Goal: Task Accomplishment & Management: Manage account settings

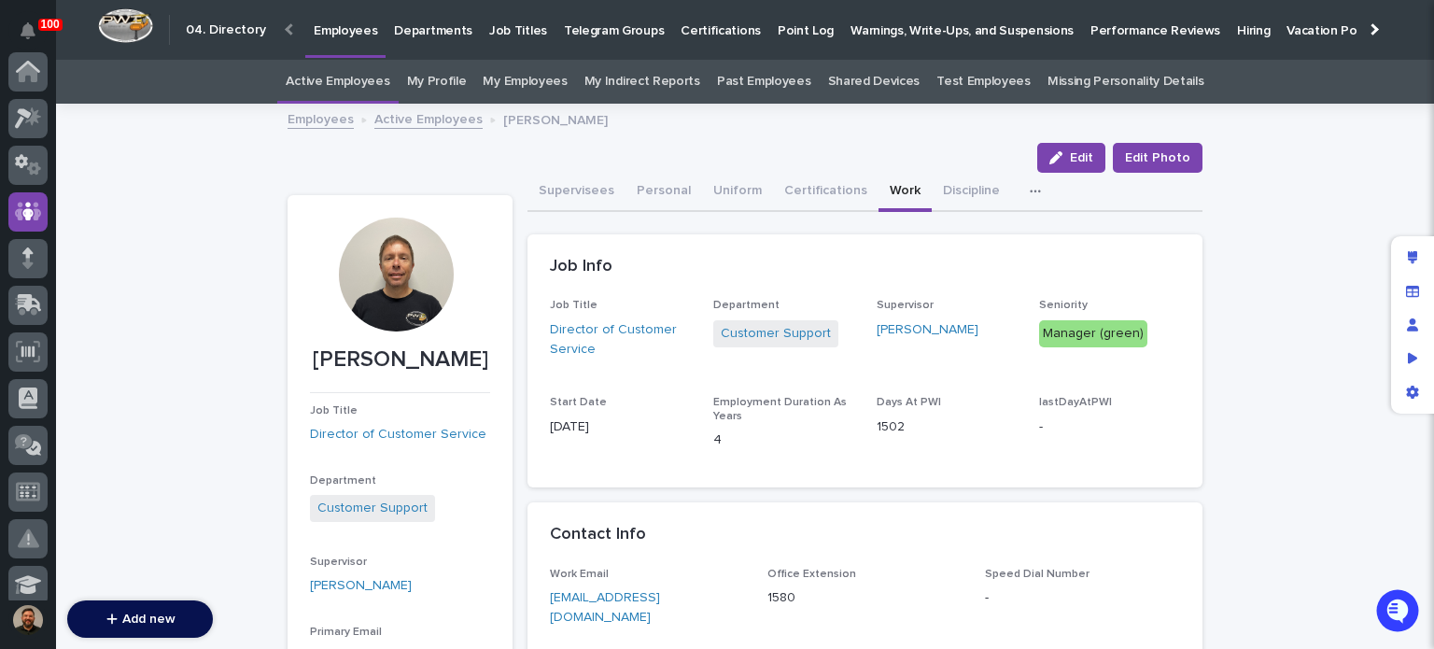
scroll to position [140, 0]
click at [416, 108] on link "Active Employees" at bounding box center [428, 117] width 108 height 21
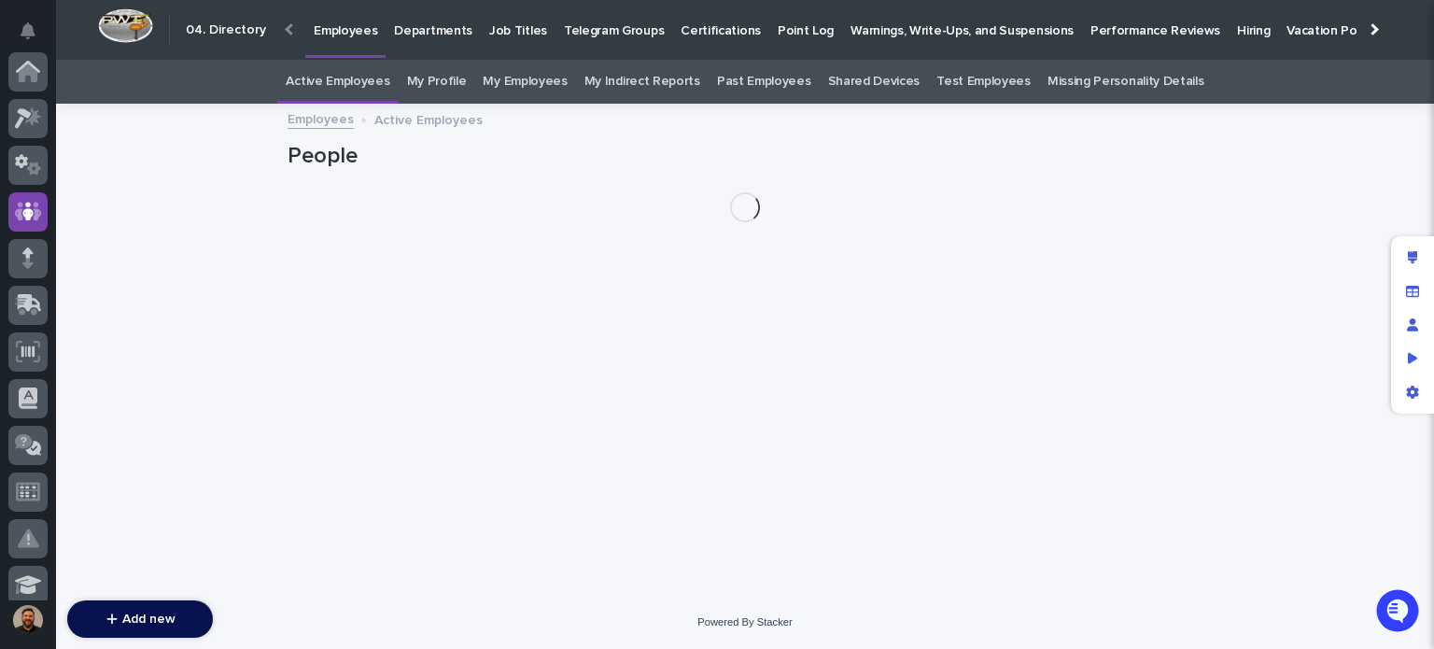
scroll to position [140, 0]
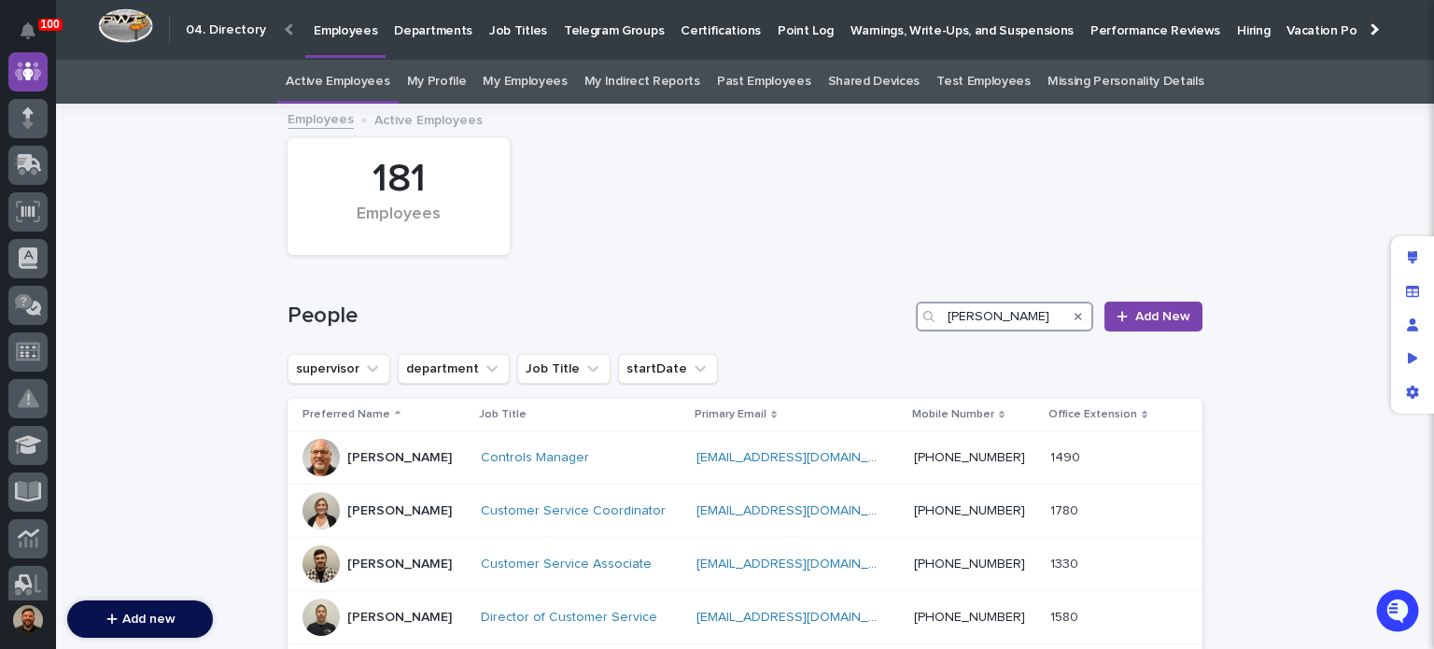
click at [969, 309] on input "[PERSON_NAME]" at bounding box center [1004, 317] width 177 height 30
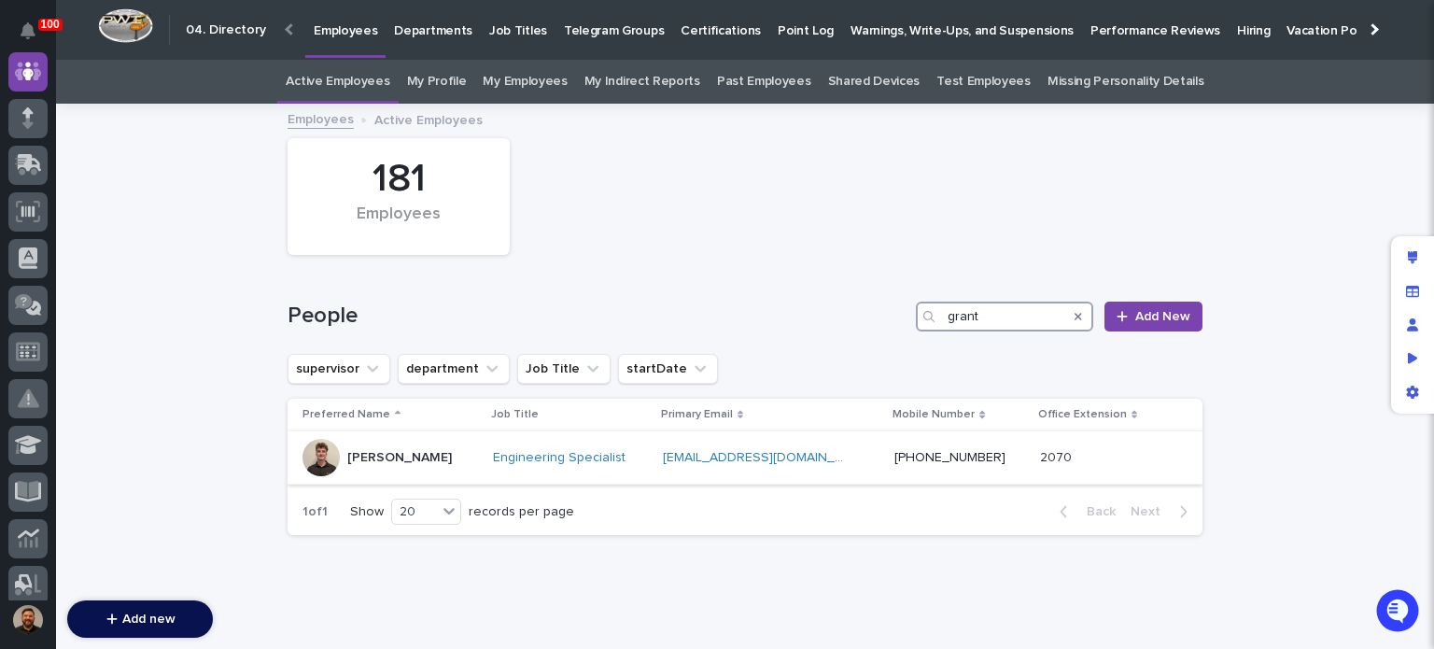
type input "grant"
click at [451, 453] on div "[PERSON_NAME]" at bounding box center [391, 457] width 176 height 37
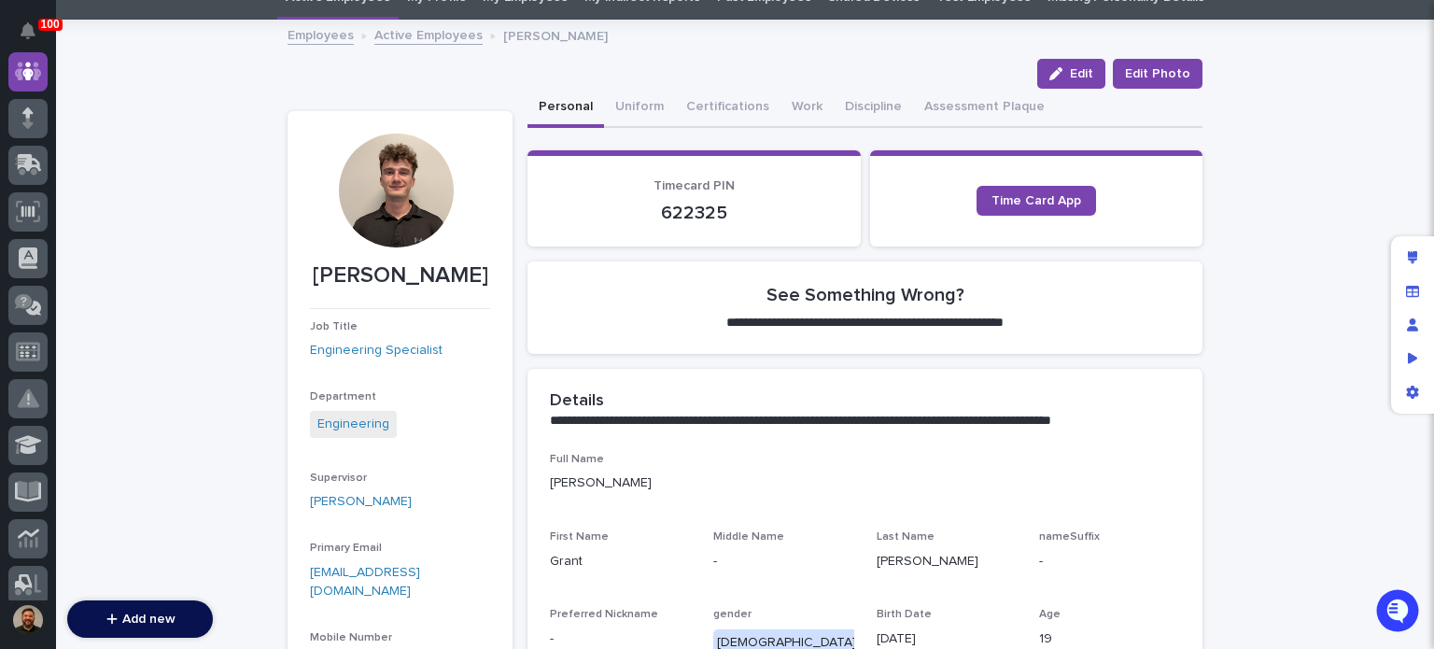
scroll to position [90, 0]
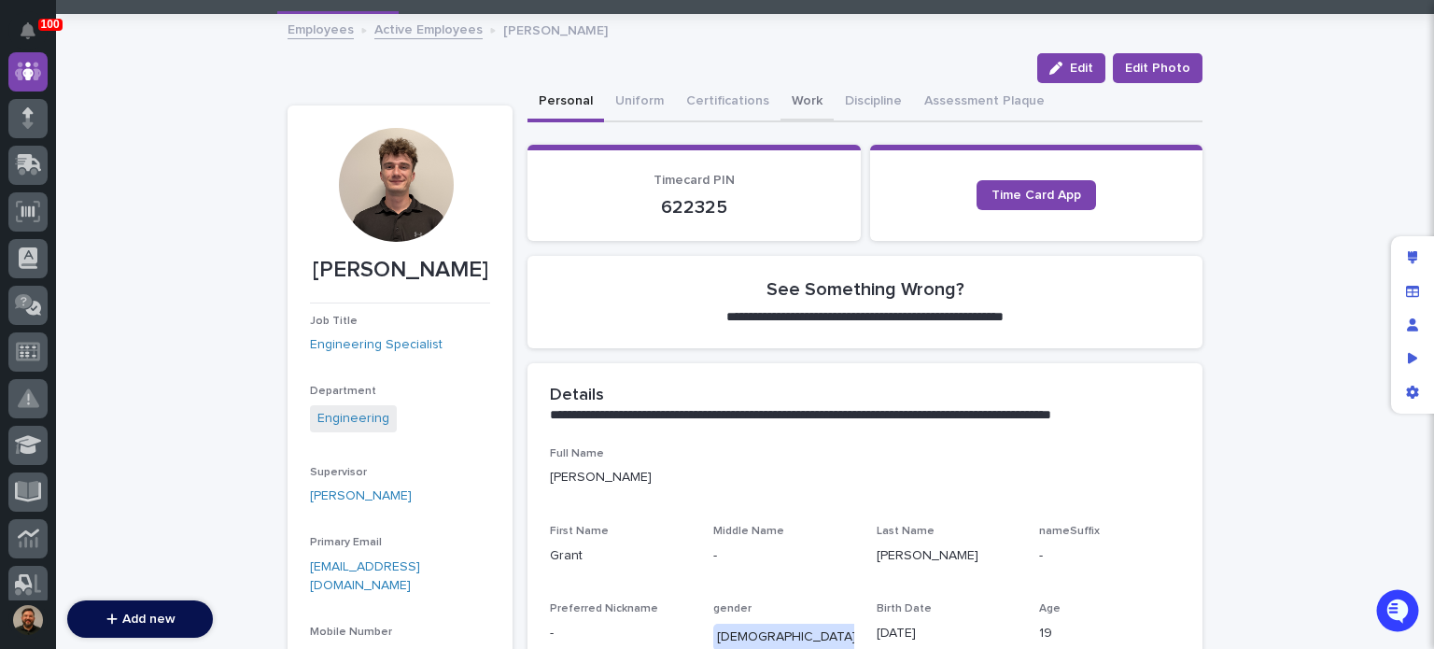
click at [784, 100] on button "Work" at bounding box center [807, 102] width 53 height 39
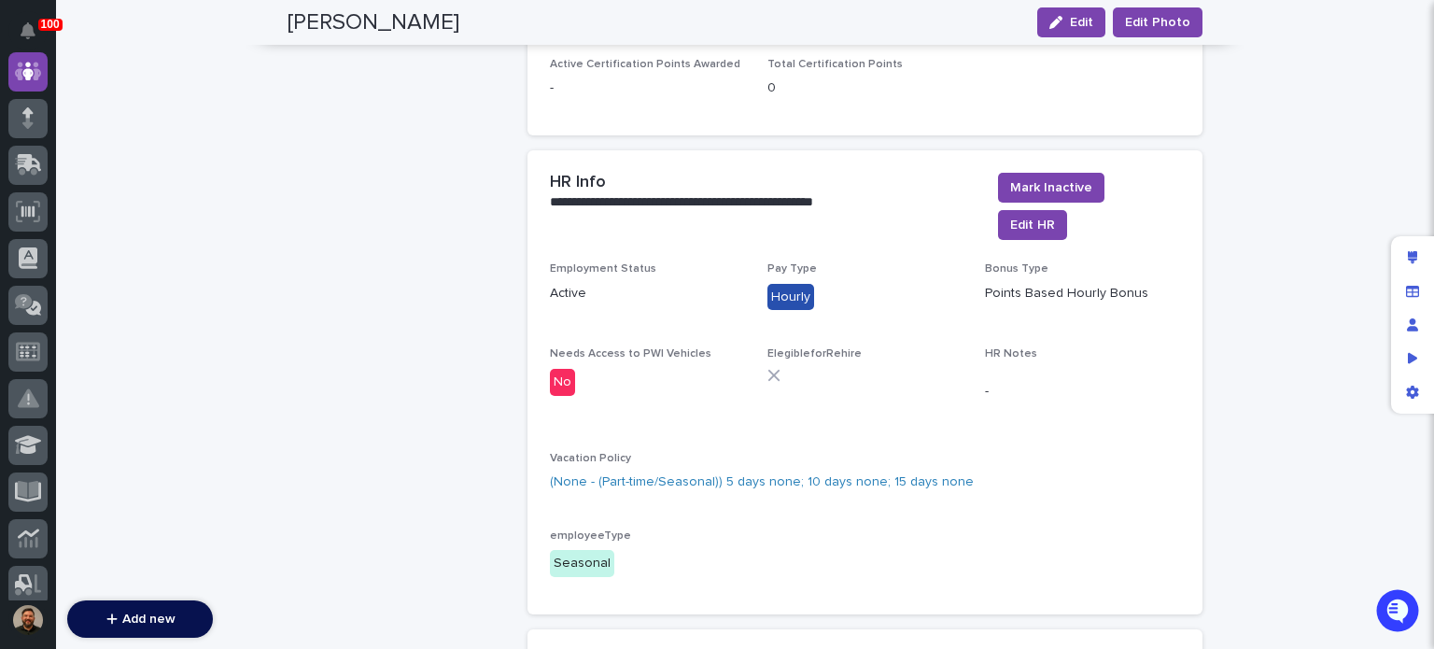
scroll to position [2167, 0]
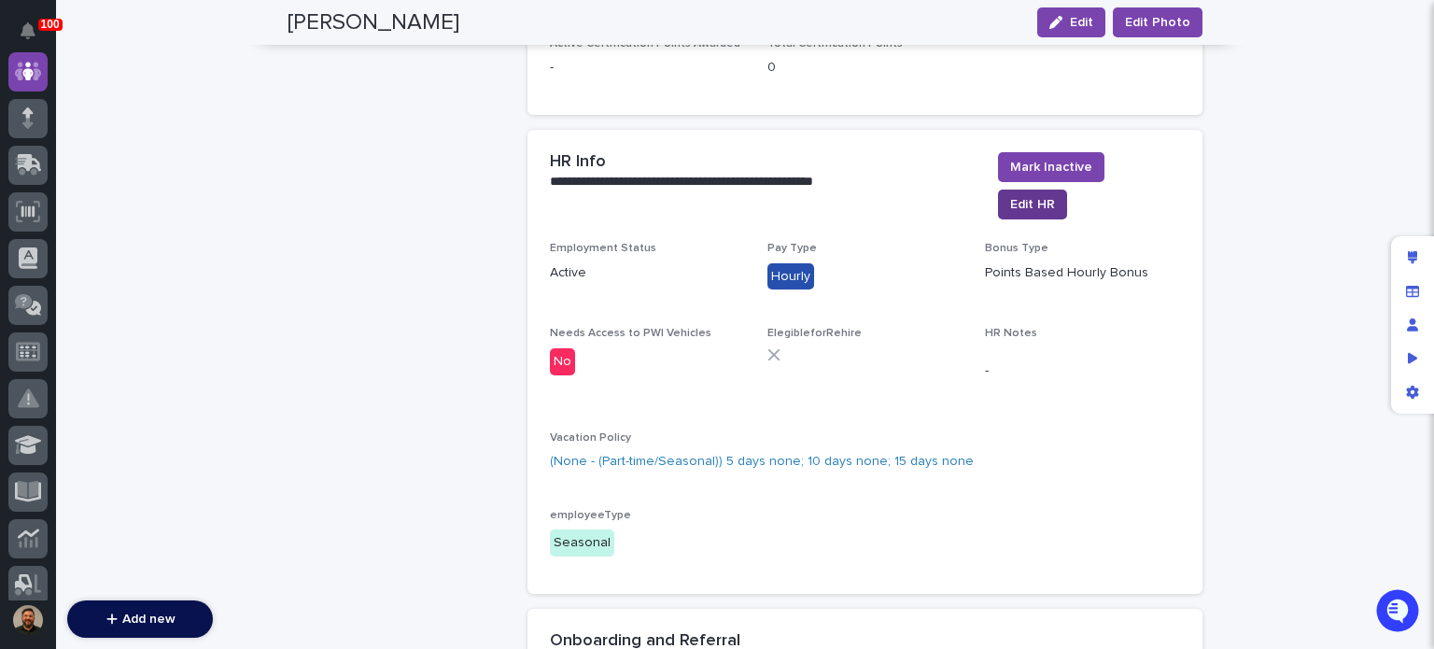
click at [1028, 195] on span "Edit HR" at bounding box center [1032, 204] width 45 height 19
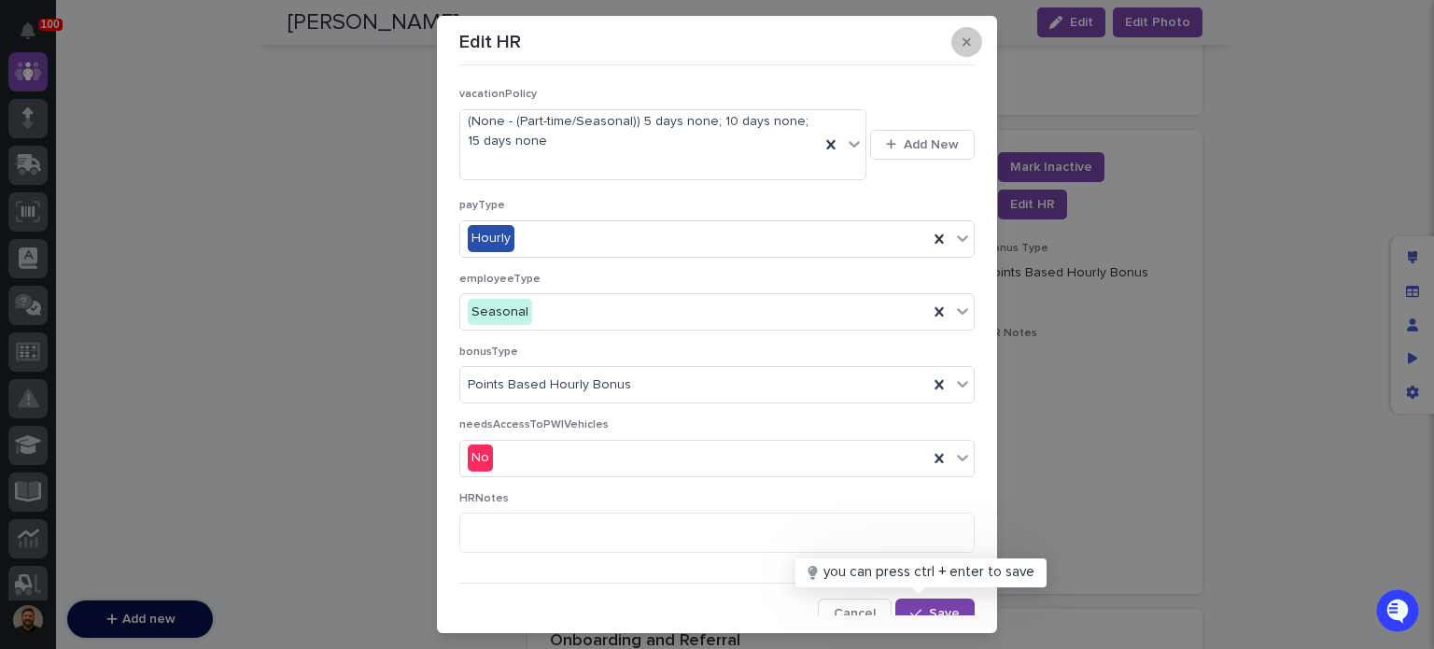
click at [963, 40] on icon "button" at bounding box center [967, 42] width 8 height 8
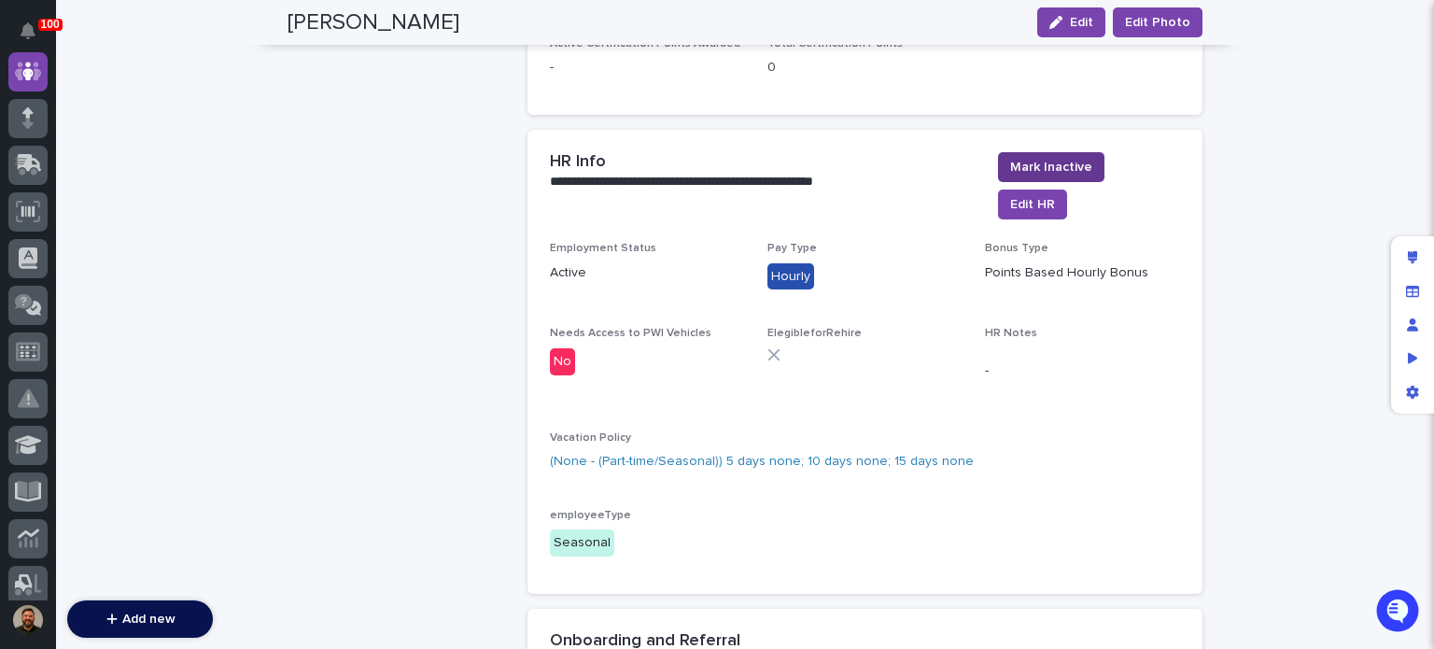
click at [1093, 158] on span "Mark Inactive" at bounding box center [1051, 167] width 82 height 19
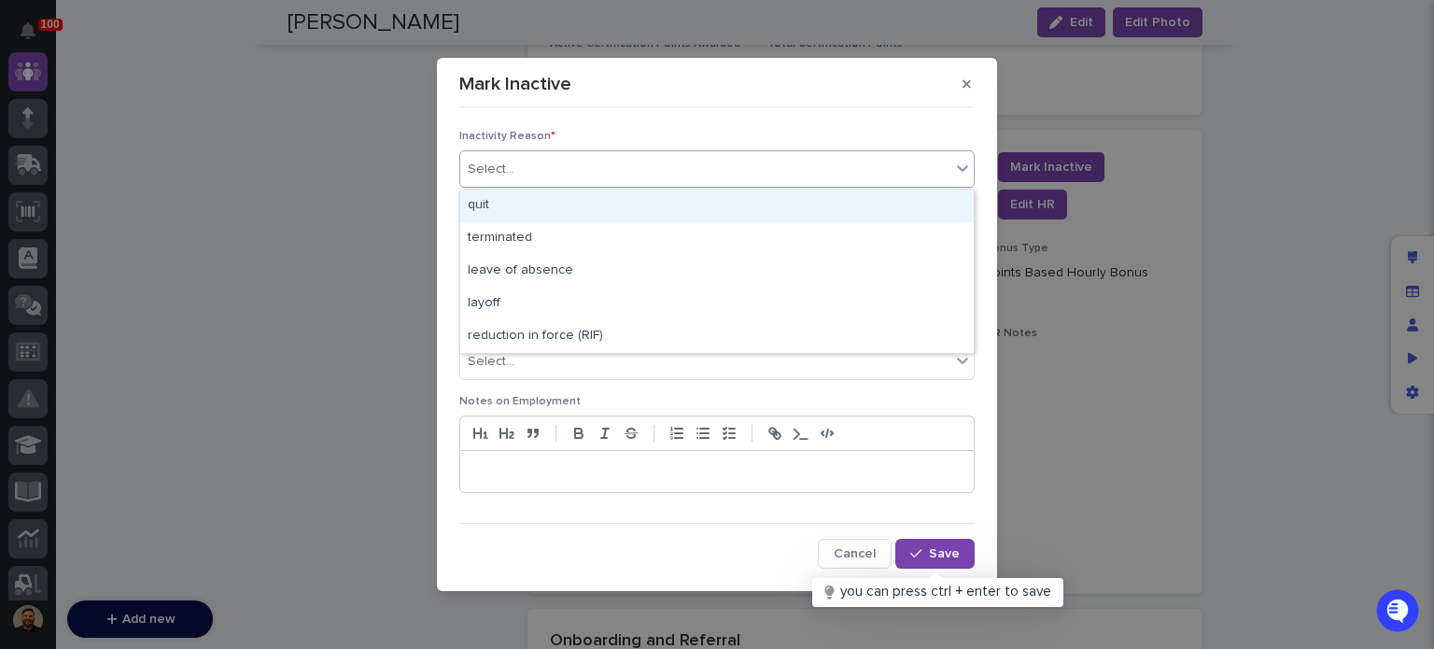
click at [728, 174] on div "Select..." at bounding box center [705, 169] width 490 height 31
click at [684, 203] on div "quit" at bounding box center [717, 206] width 514 height 33
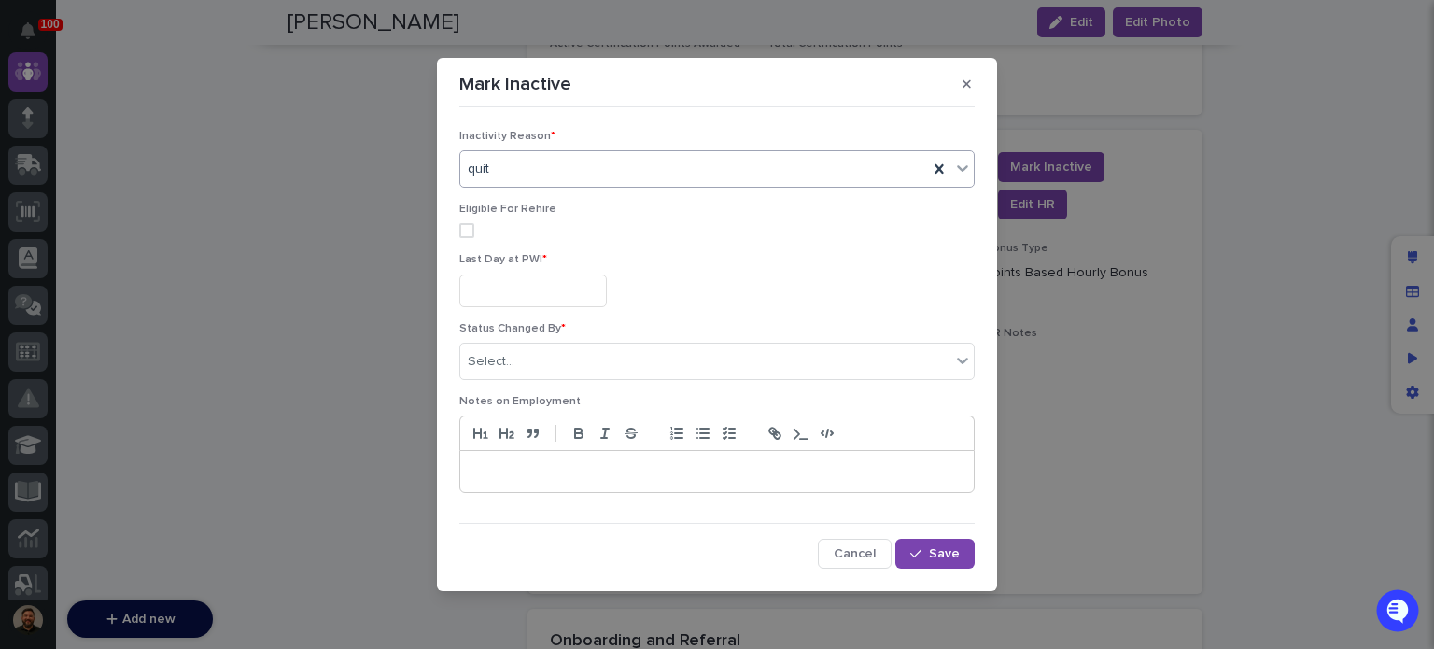
click at [463, 231] on span at bounding box center [466, 230] width 15 height 15
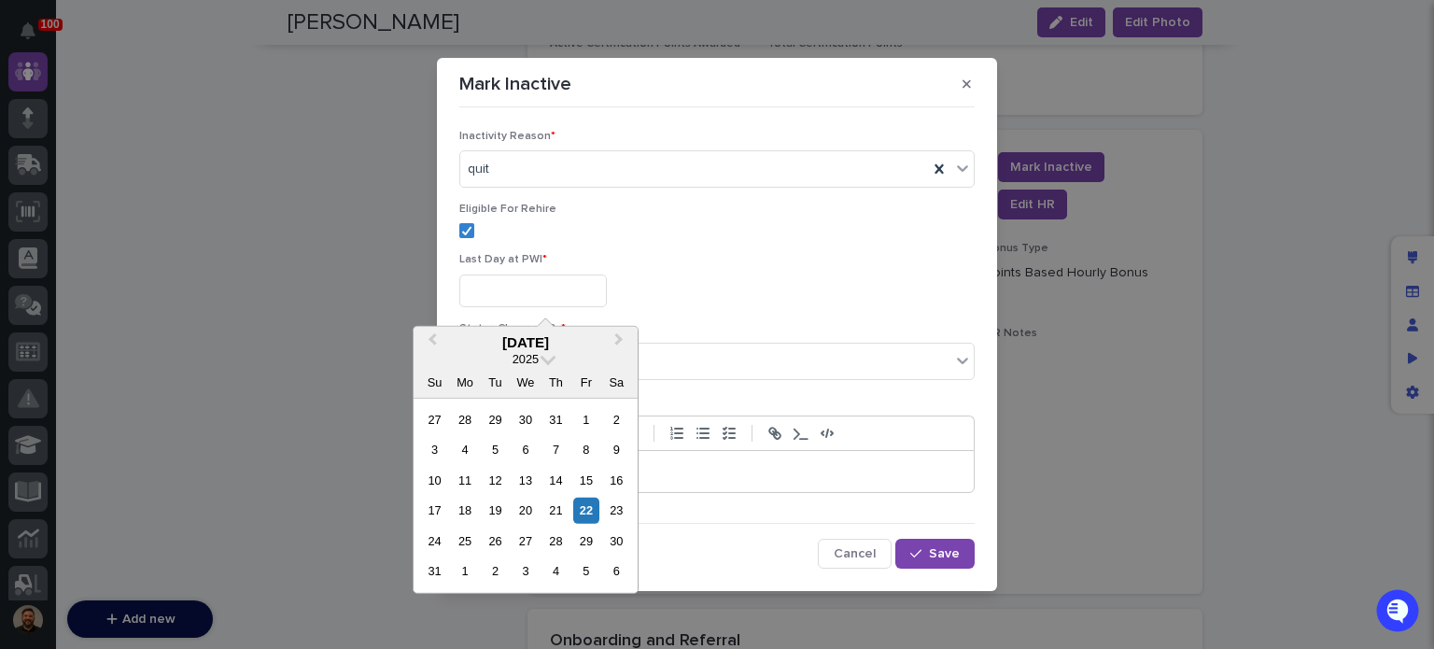
click at [498, 295] on input "text" at bounding box center [533, 291] width 148 height 33
click at [525, 509] on div "20" at bounding box center [525, 510] width 25 height 25
type input "**********"
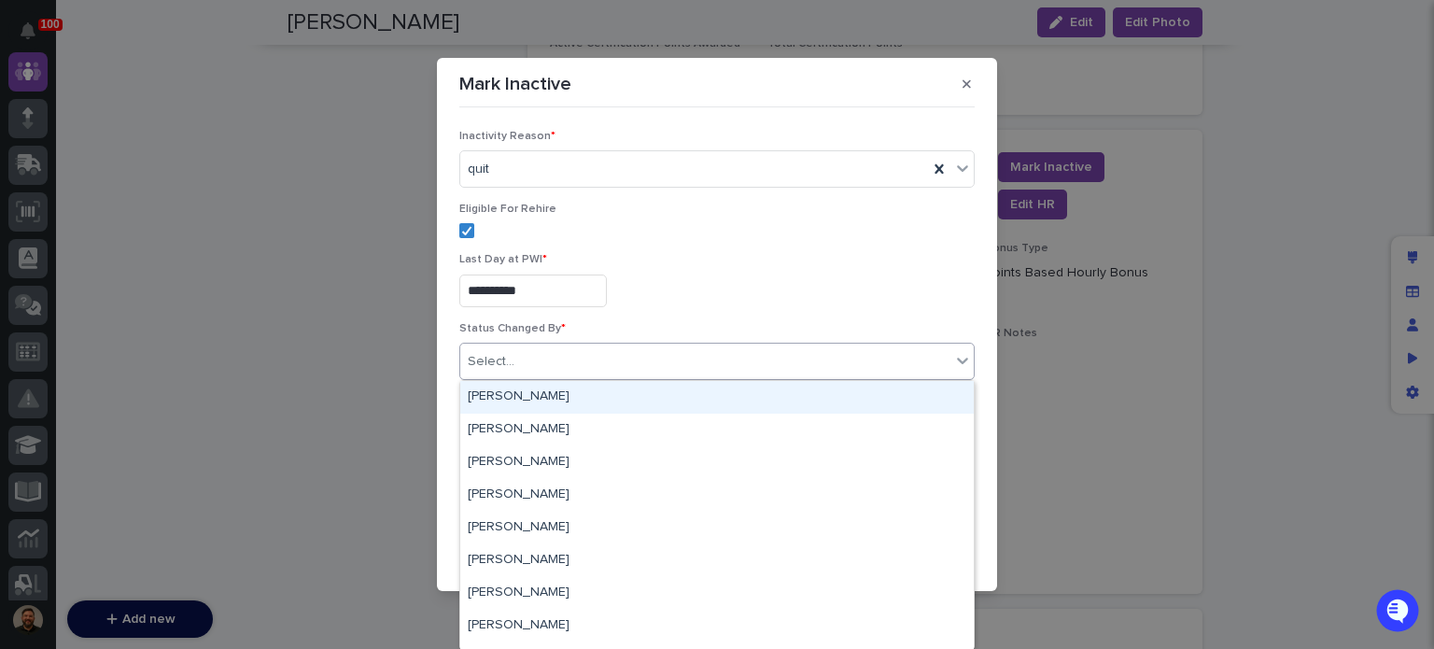
click at [540, 358] on div "Select..." at bounding box center [705, 361] width 490 height 31
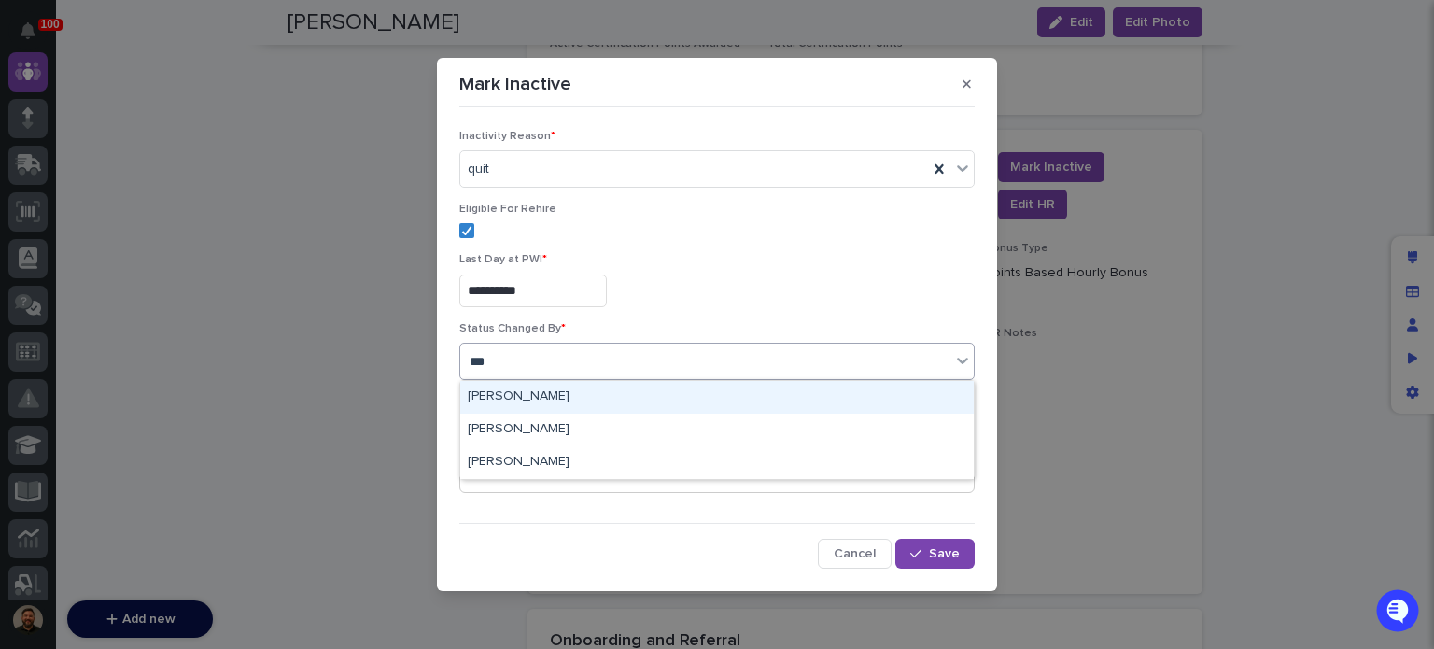
type input "****"
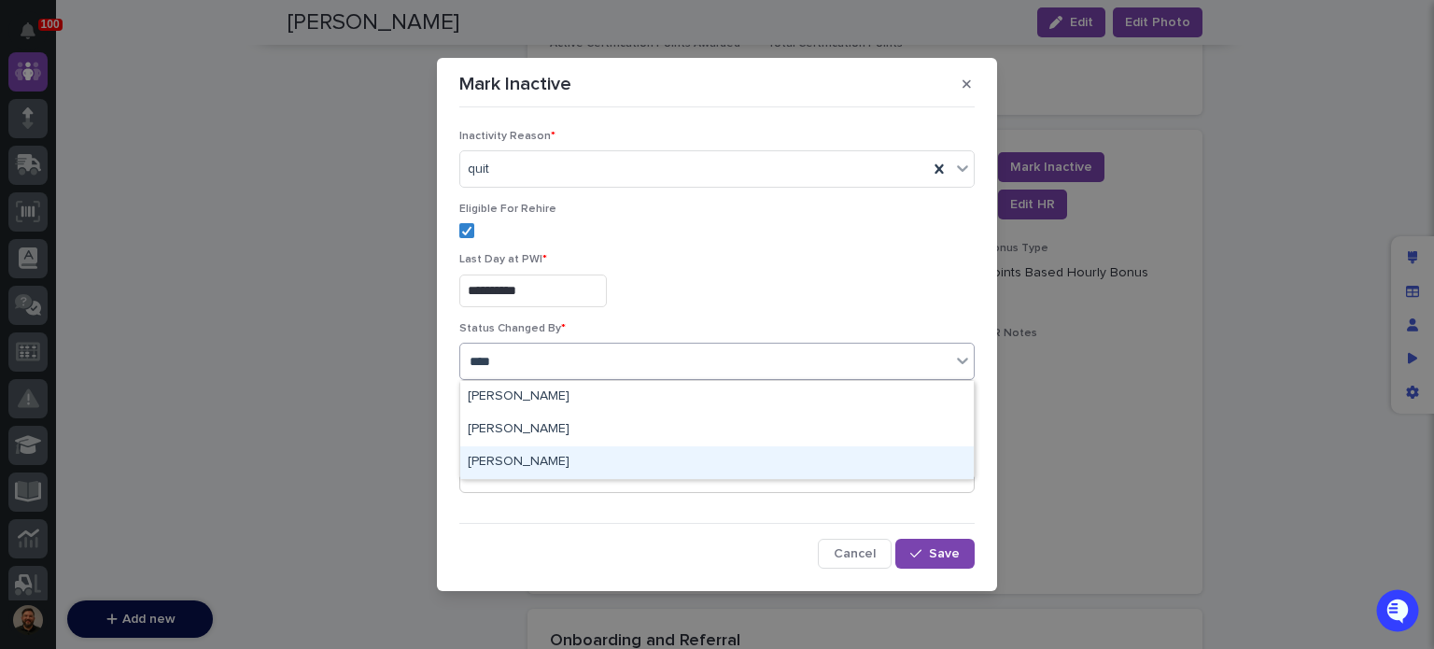
click at [543, 461] on div "[PERSON_NAME]" at bounding box center [717, 462] width 514 height 33
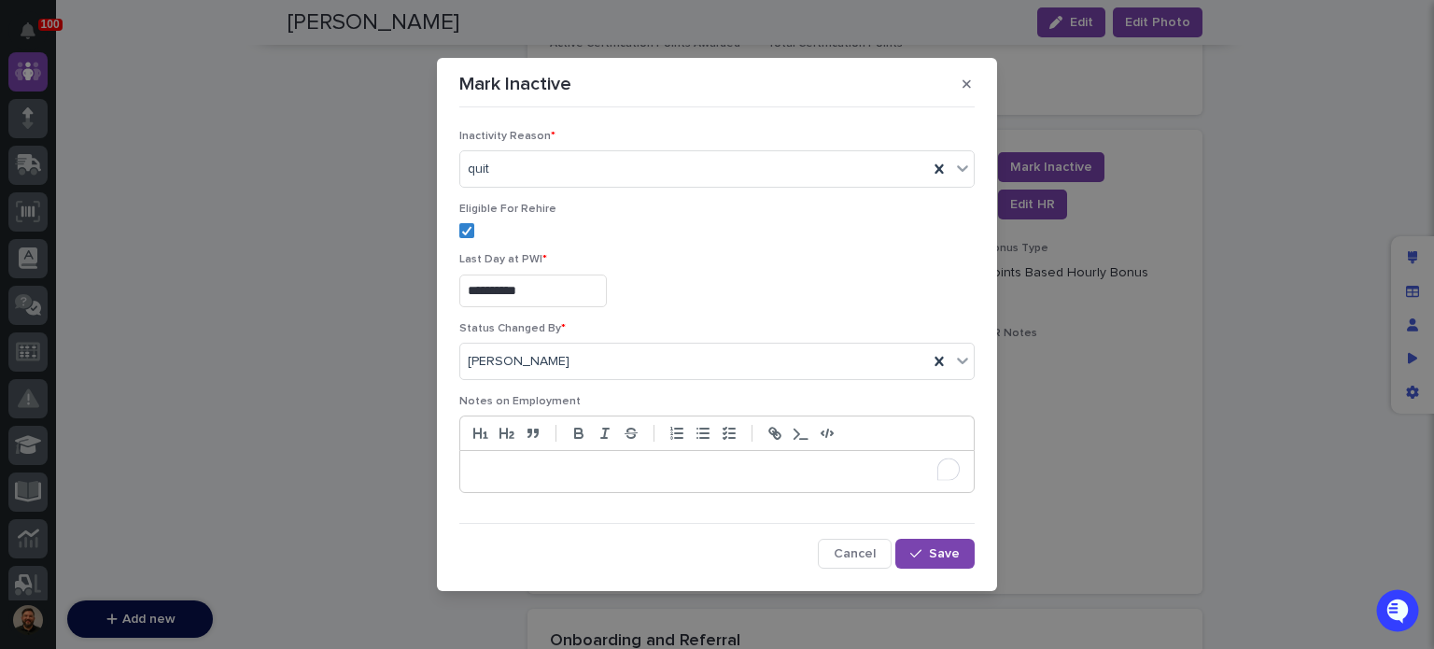
click at [515, 474] on div "To enrich screen reader interactions, please activate Accessibility in Grammarl…" at bounding box center [717, 471] width 514 height 41
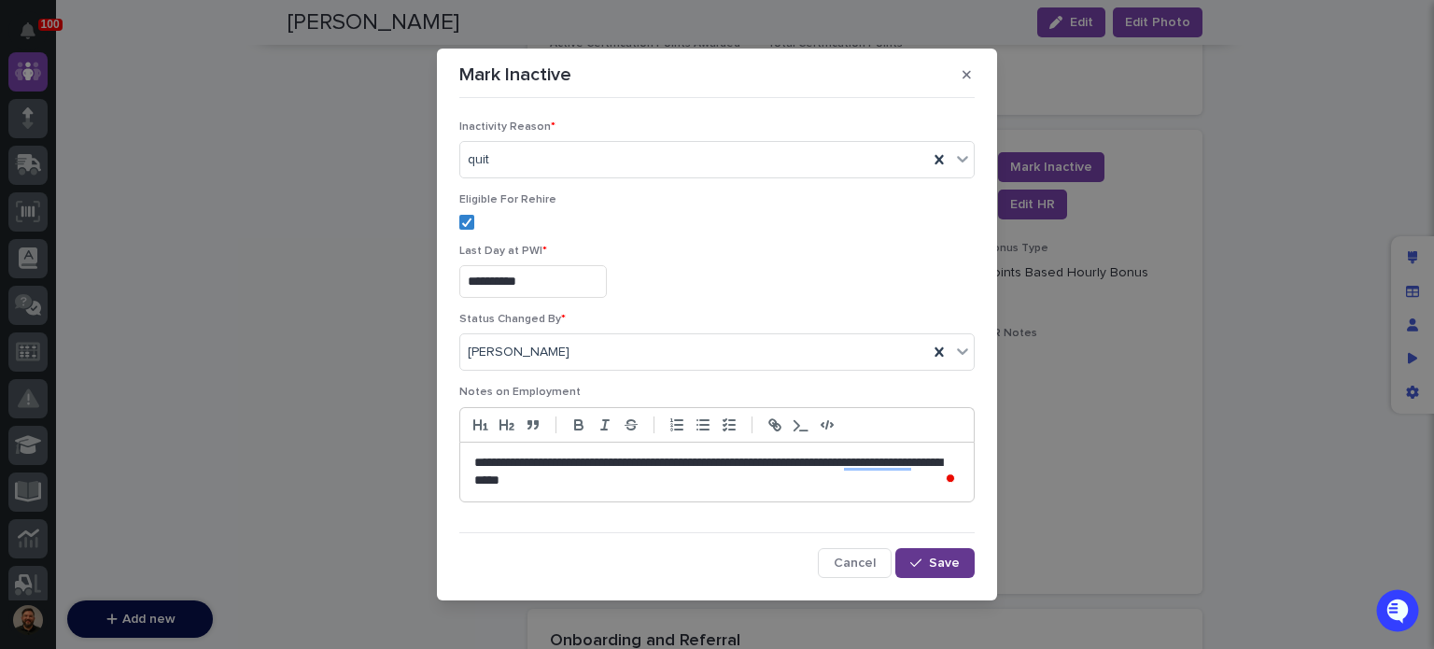
click at [920, 561] on div "button" at bounding box center [920, 563] width 19 height 13
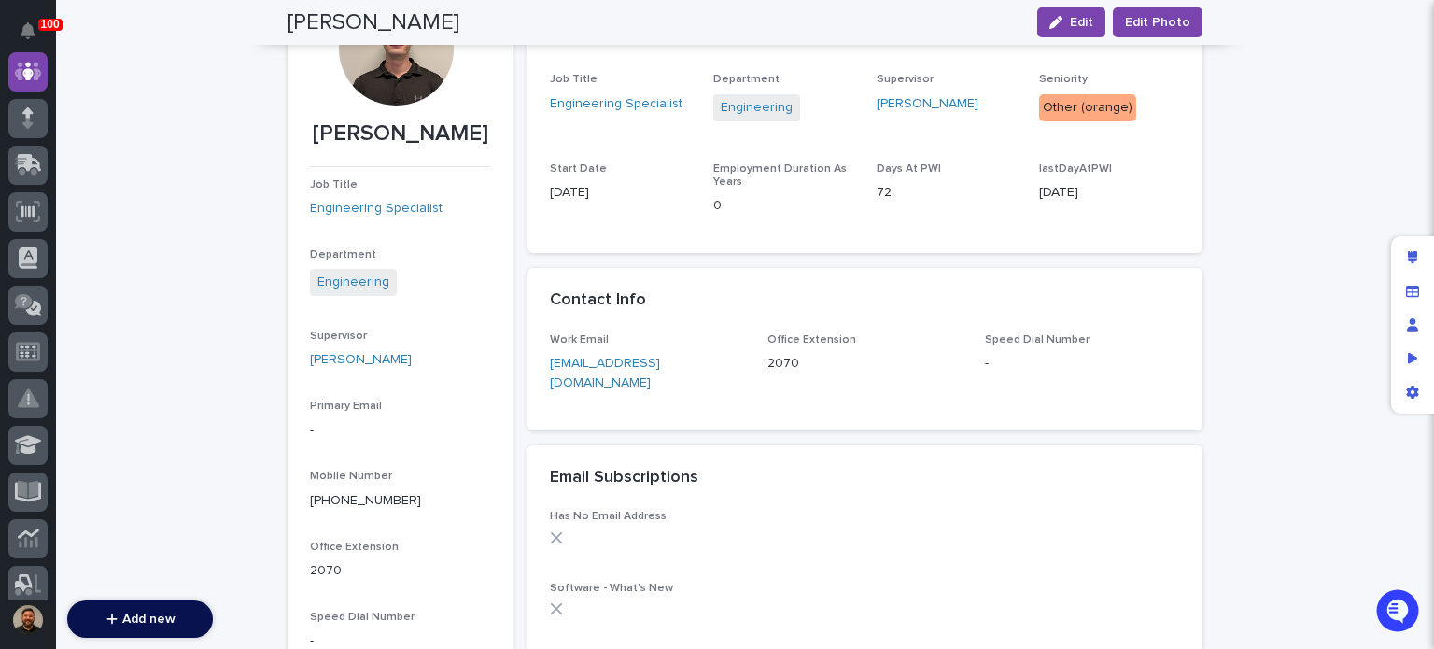
scroll to position [0, 0]
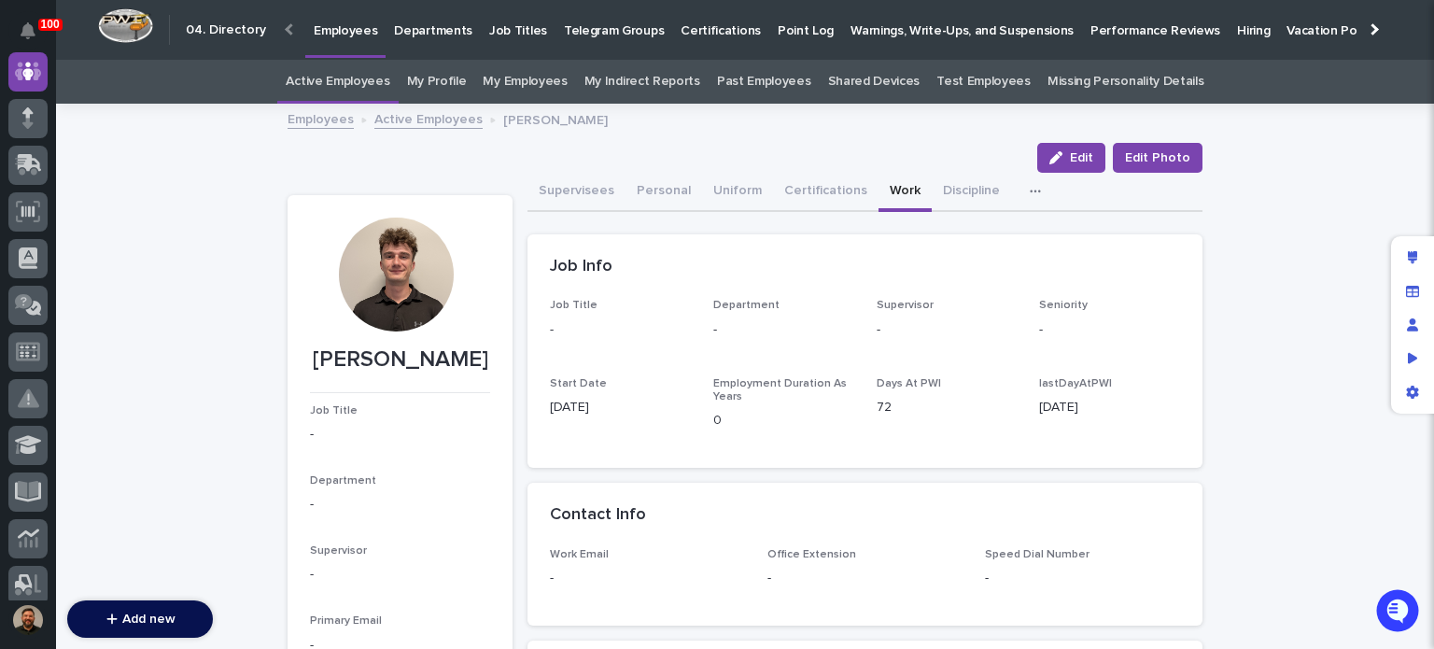
click at [416, 122] on link "Active Employees" at bounding box center [428, 117] width 108 height 21
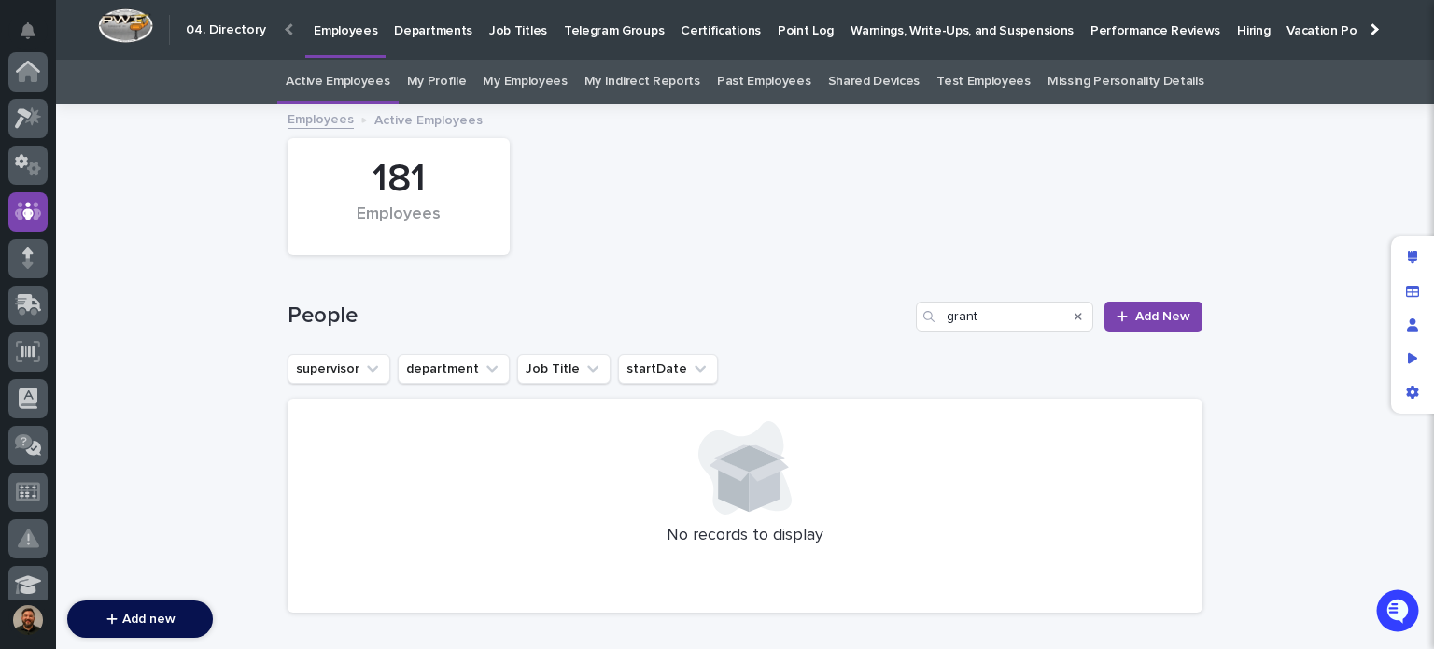
scroll to position [140, 0]
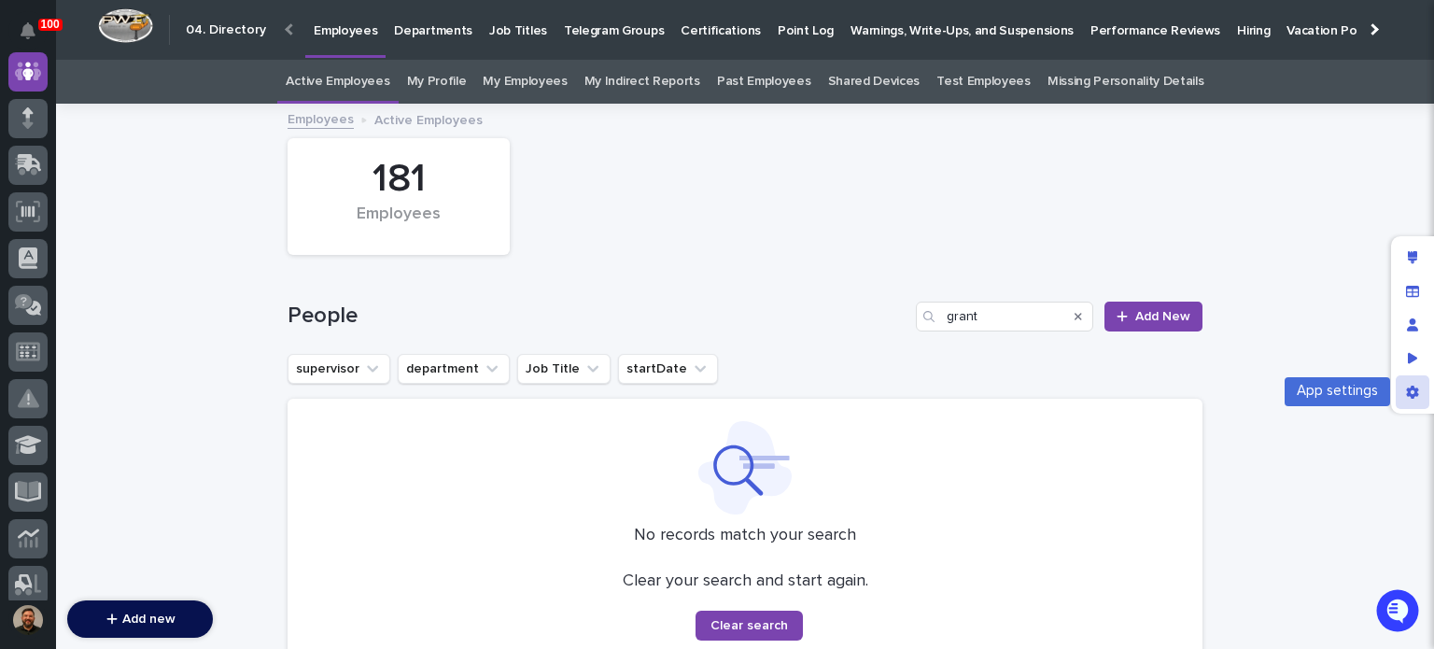
click at [1406, 391] on icon "App settings" at bounding box center [1412, 392] width 13 height 13
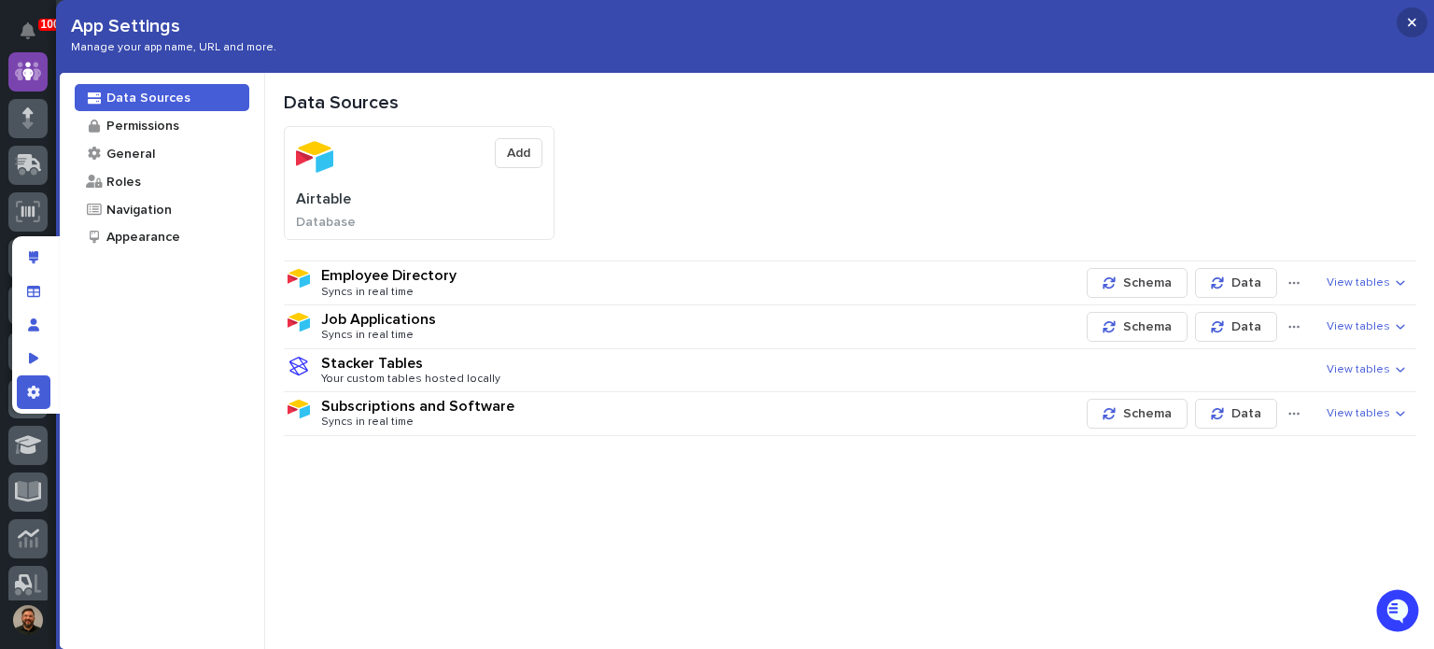
click at [1410, 18] on icon "button" at bounding box center [1412, 22] width 8 height 13
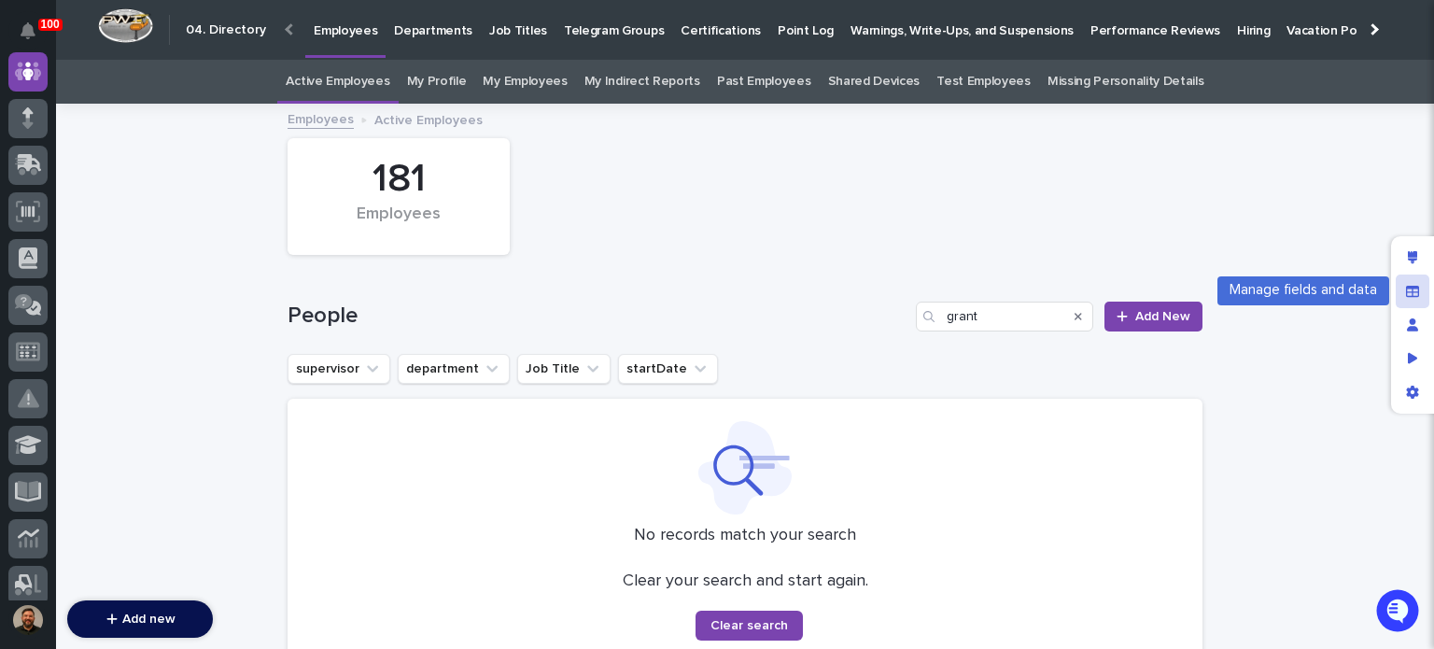
click at [1406, 285] on icon "Manage fields and data" at bounding box center [1412, 291] width 13 height 13
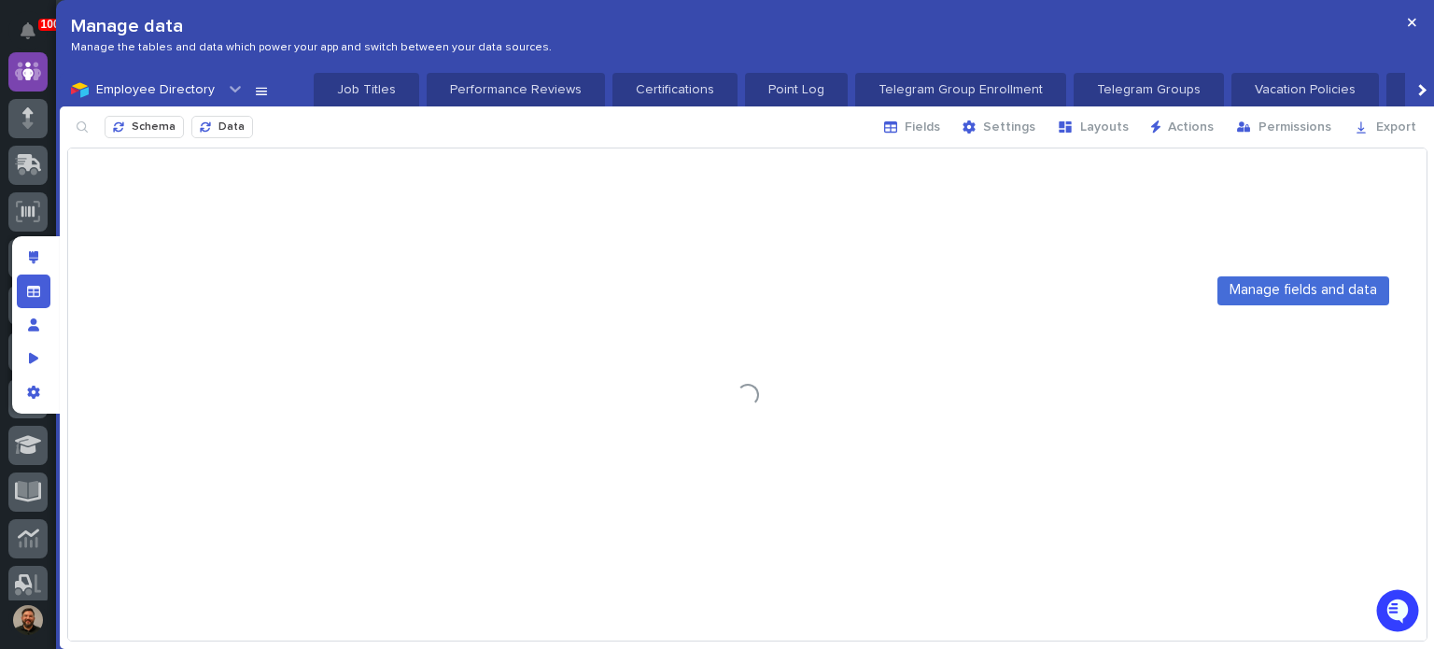
scroll to position [0, 953]
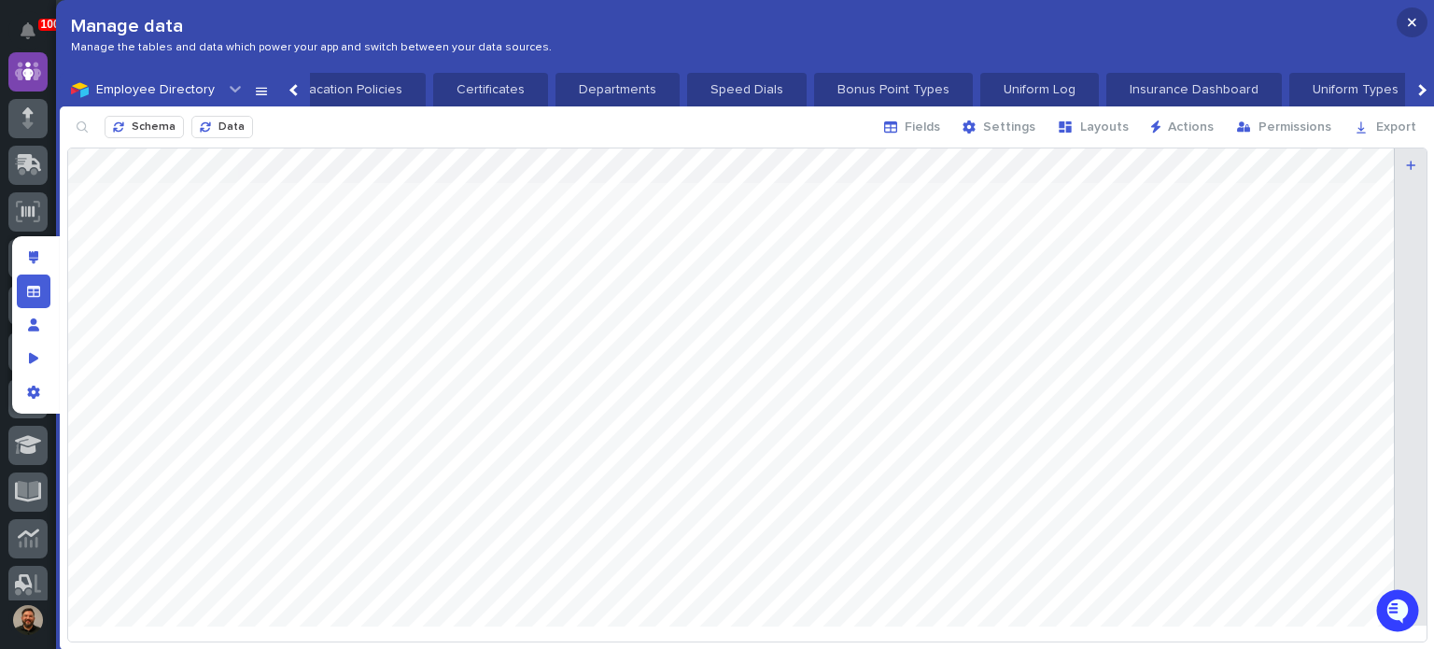
click at [1419, 18] on button "button" at bounding box center [1412, 22] width 31 height 30
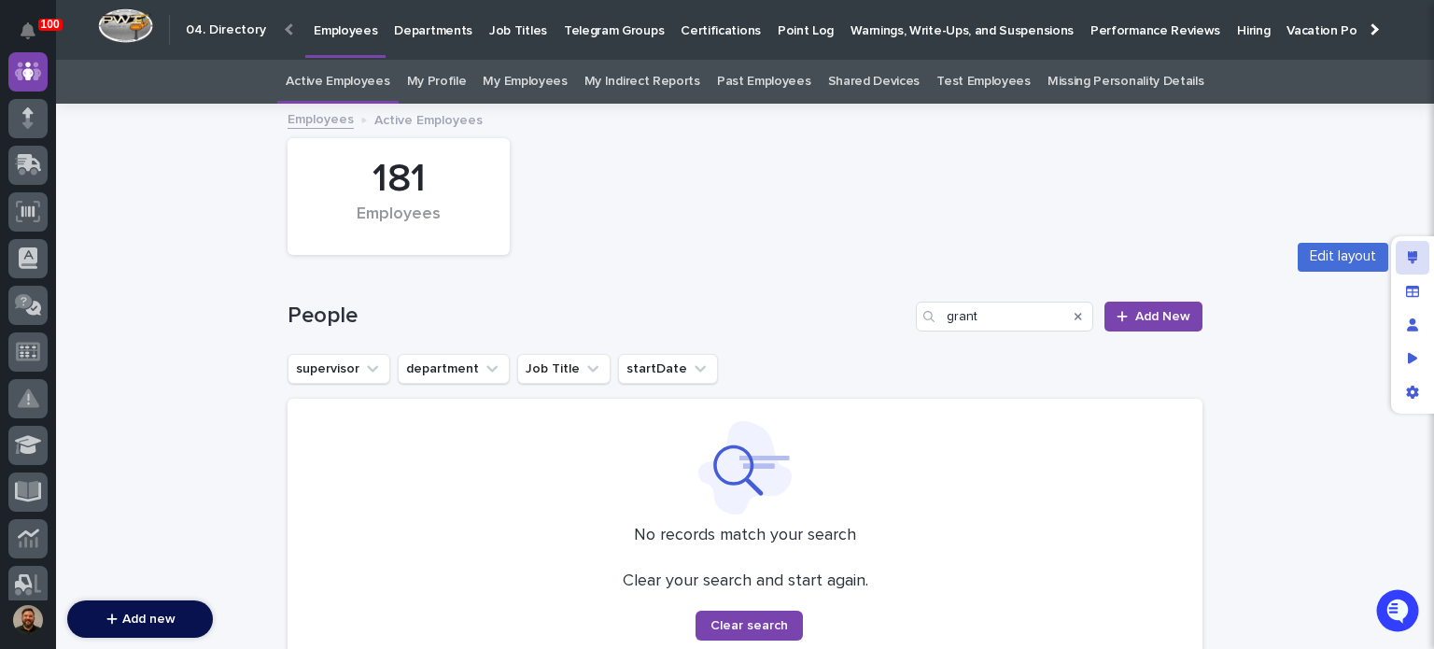
click at [1425, 261] on div "Edit layout" at bounding box center [1413, 258] width 34 height 34
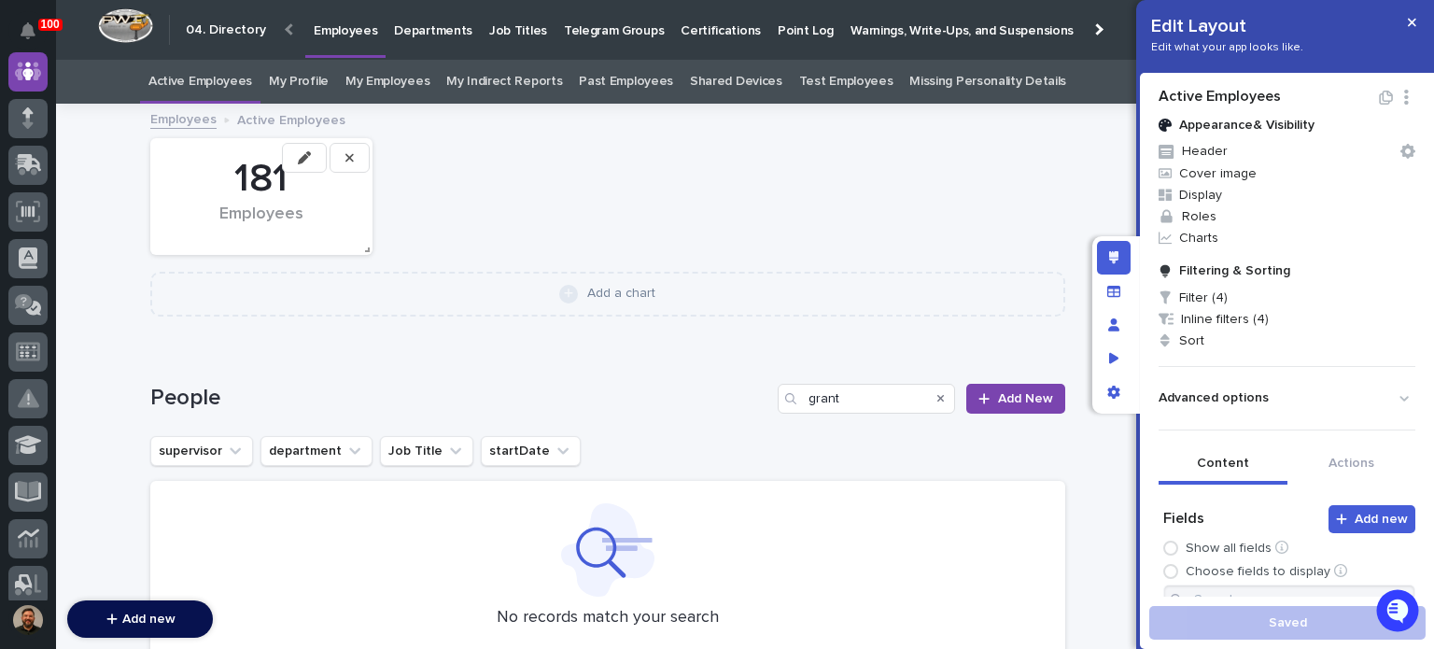
click at [298, 157] on icon "button" at bounding box center [304, 157] width 13 height 13
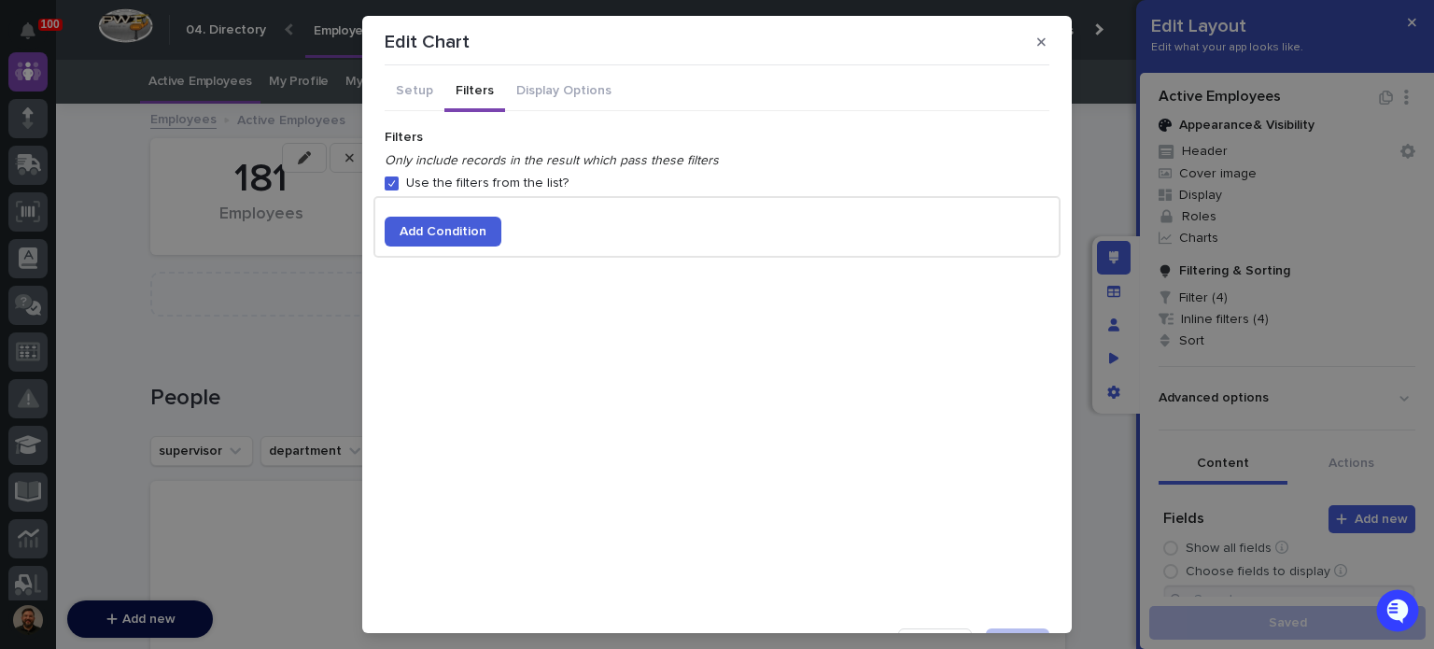
click at [462, 95] on button "Filters" at bounding box center [475, 92] width 61 height 39
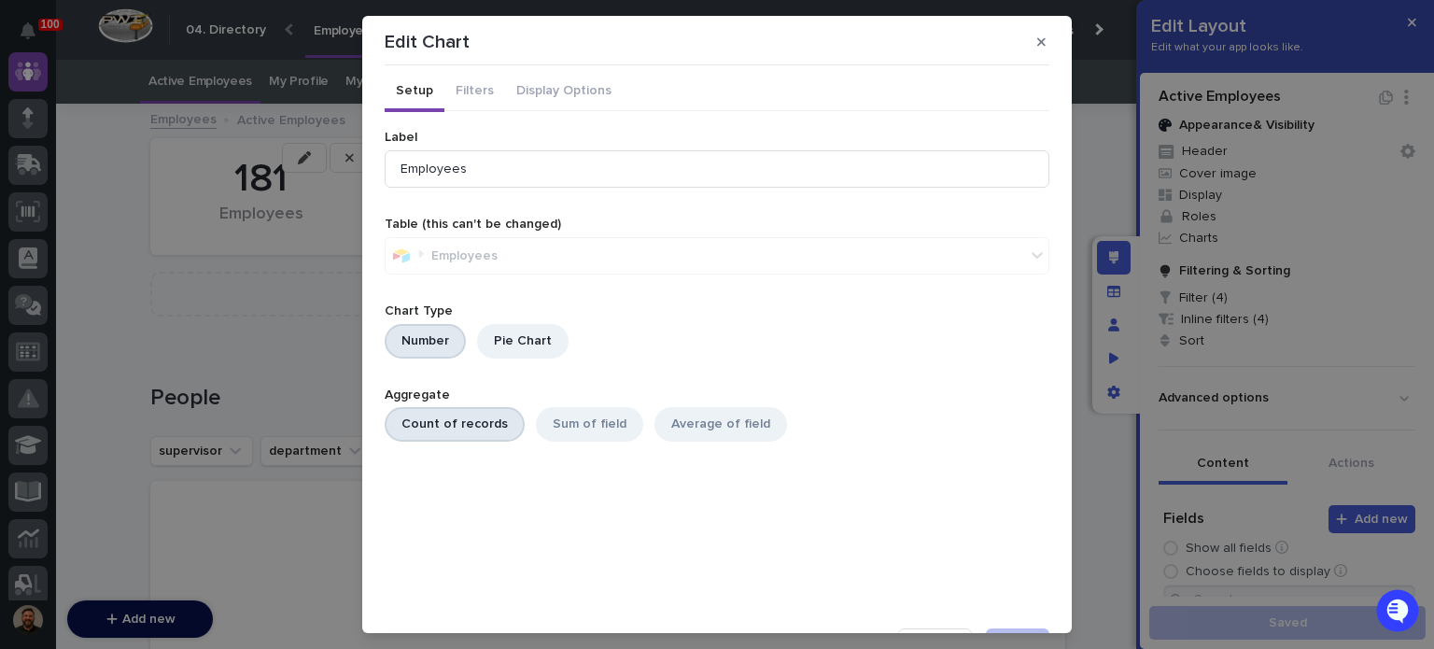
click at [406, 91] on button "Setup" at bounding box center [415, 92] width 60 height 39
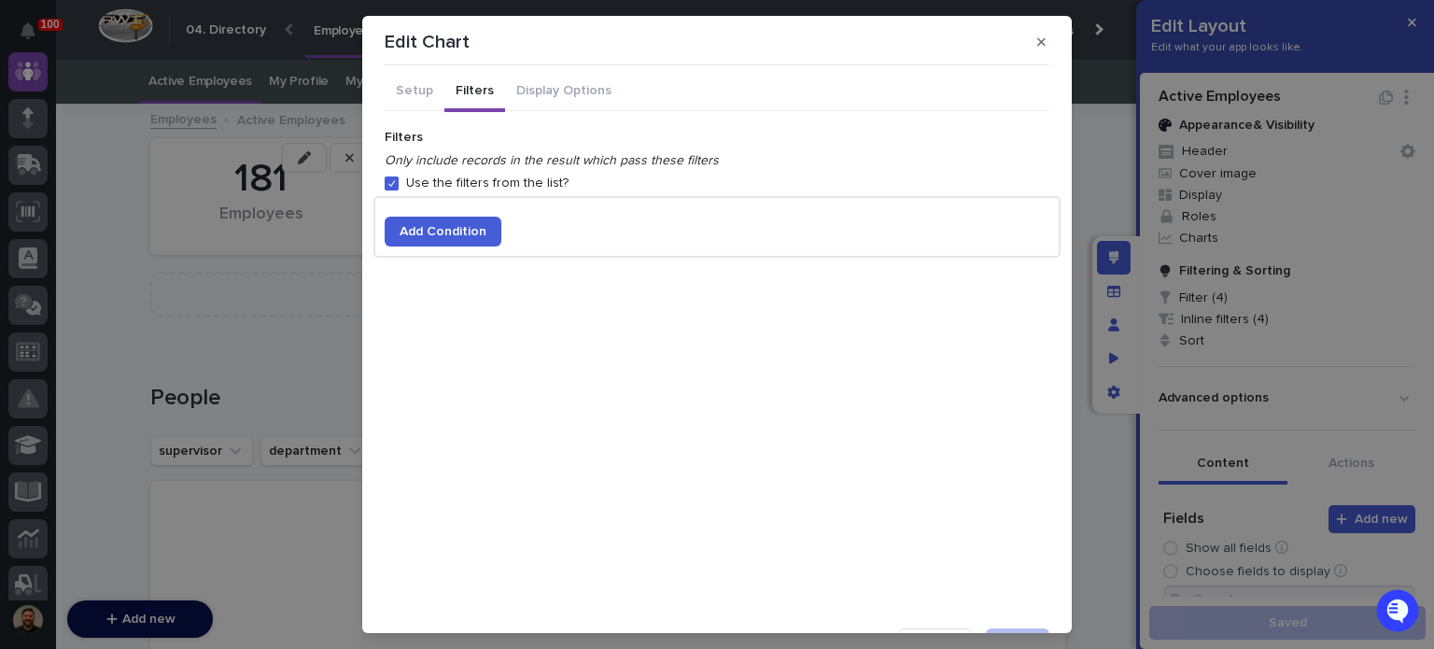
click at [474, 94] on button "Filters" at bounding box center [475, 92] width 61 height 39
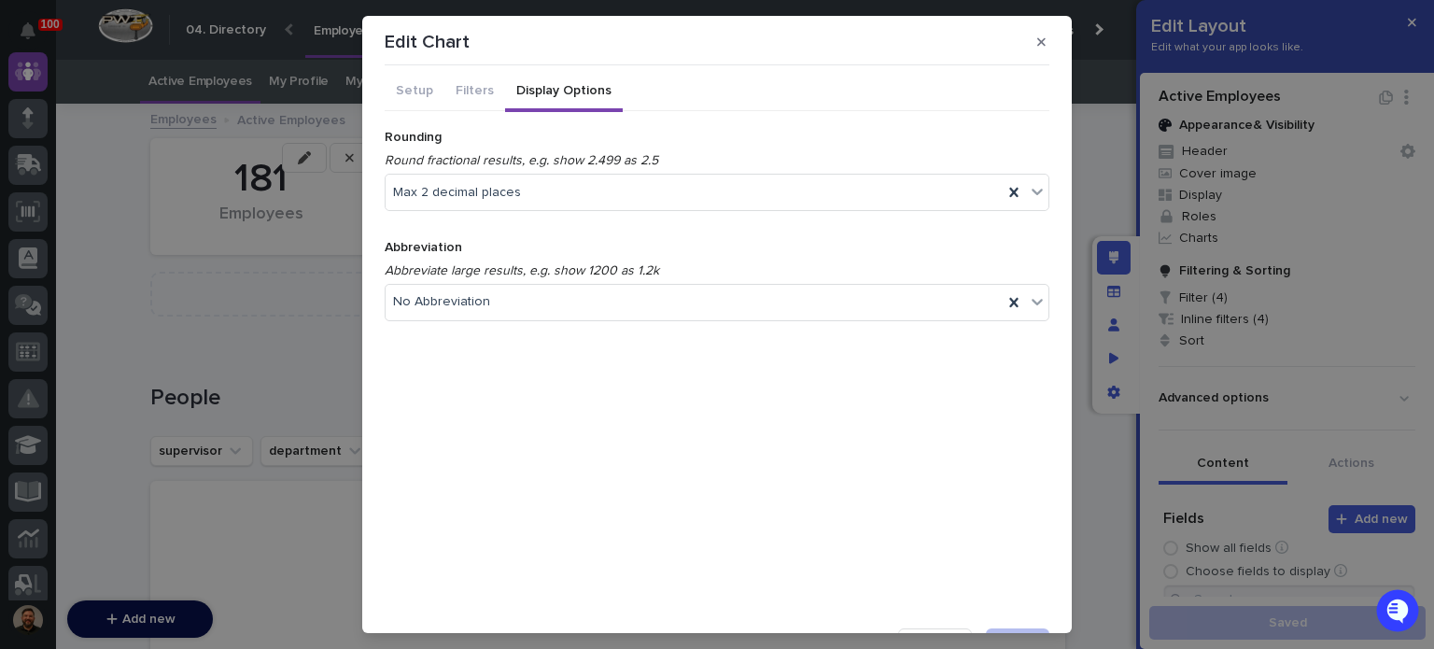
click at [523, 96] on button "Display Options" at bounding box center [564, 92] width 118 height 39
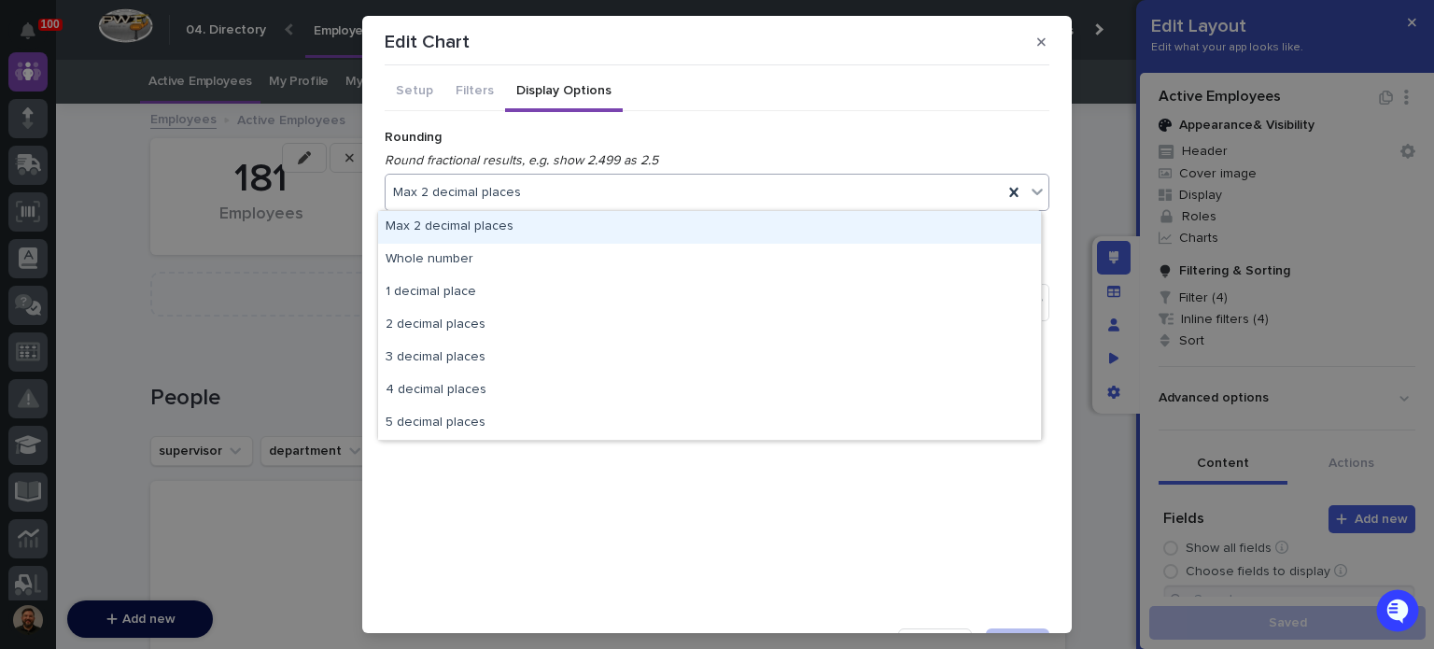
click at [575, 193] on div "Max 2 decimal places" at bounding box center [694, 192] width 617 height 27
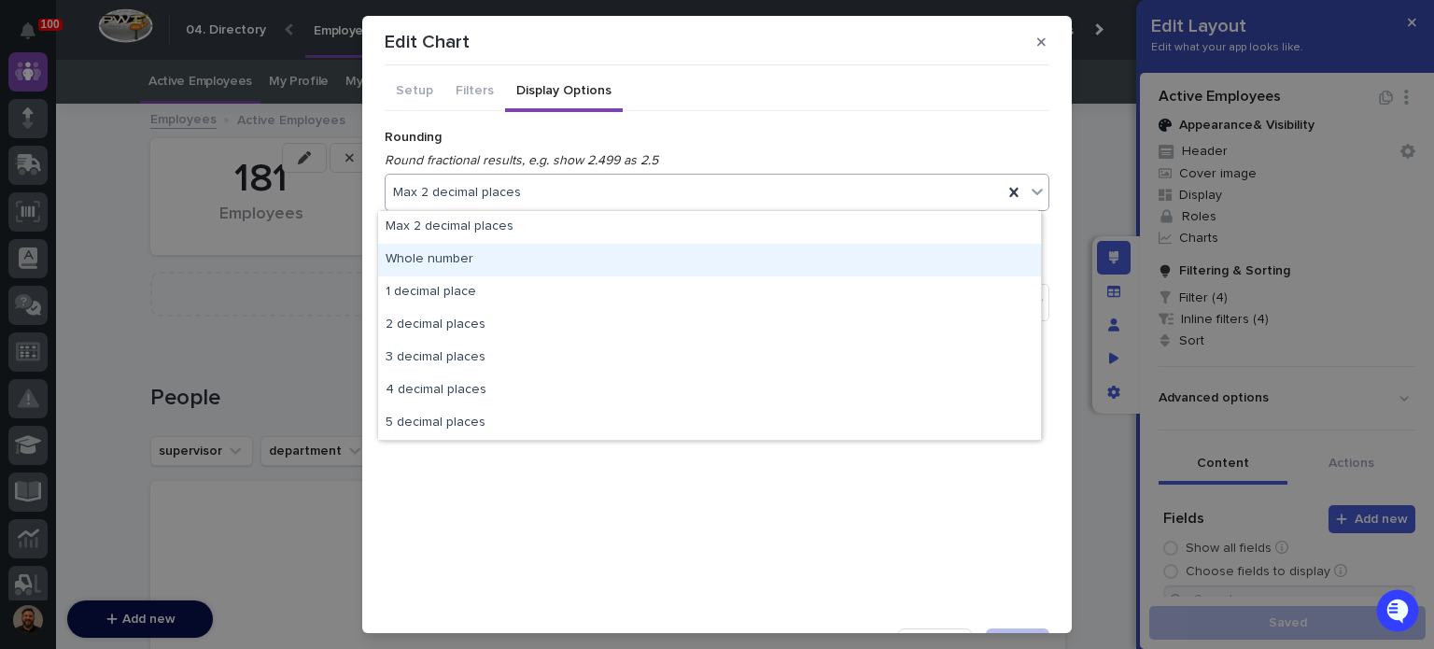
click at [570, 255] on div "Whole number" at bounding box center [709, 260] width 663 height 33
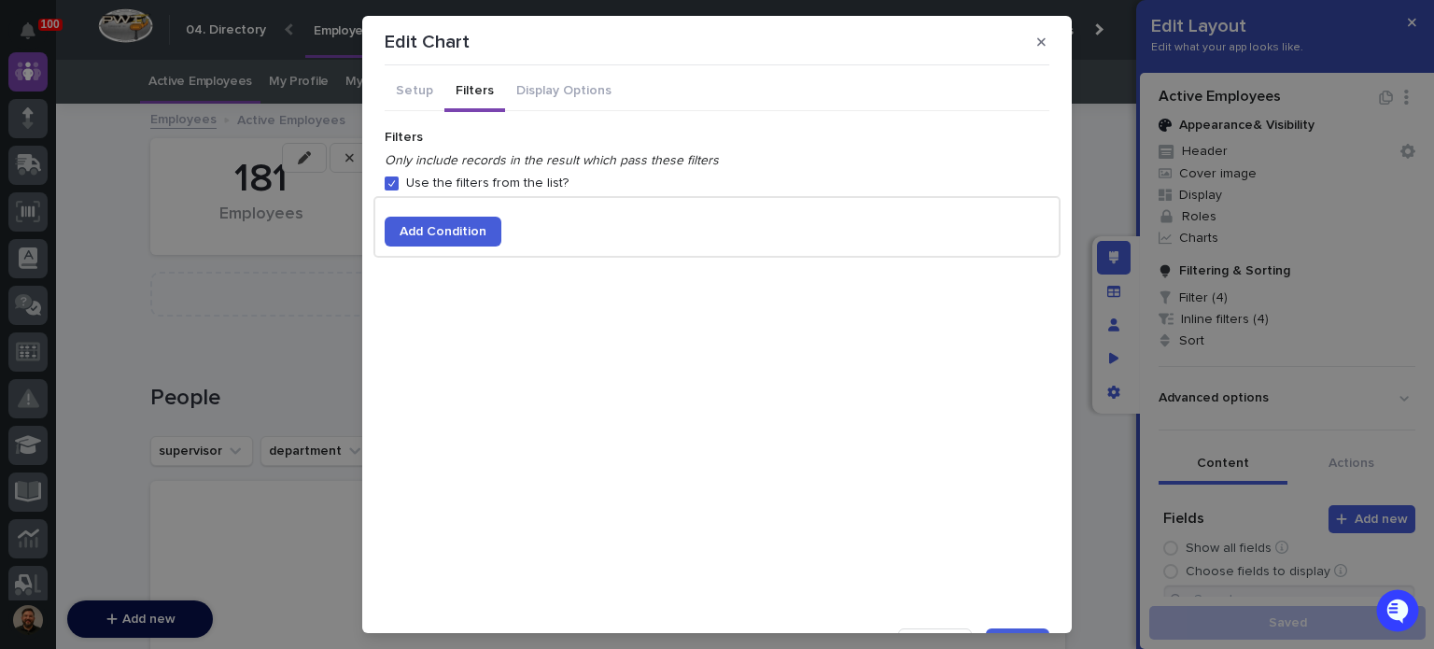
click at [462, 98] on button "Filters" at bounding box center [475, 92] width 61 height 39
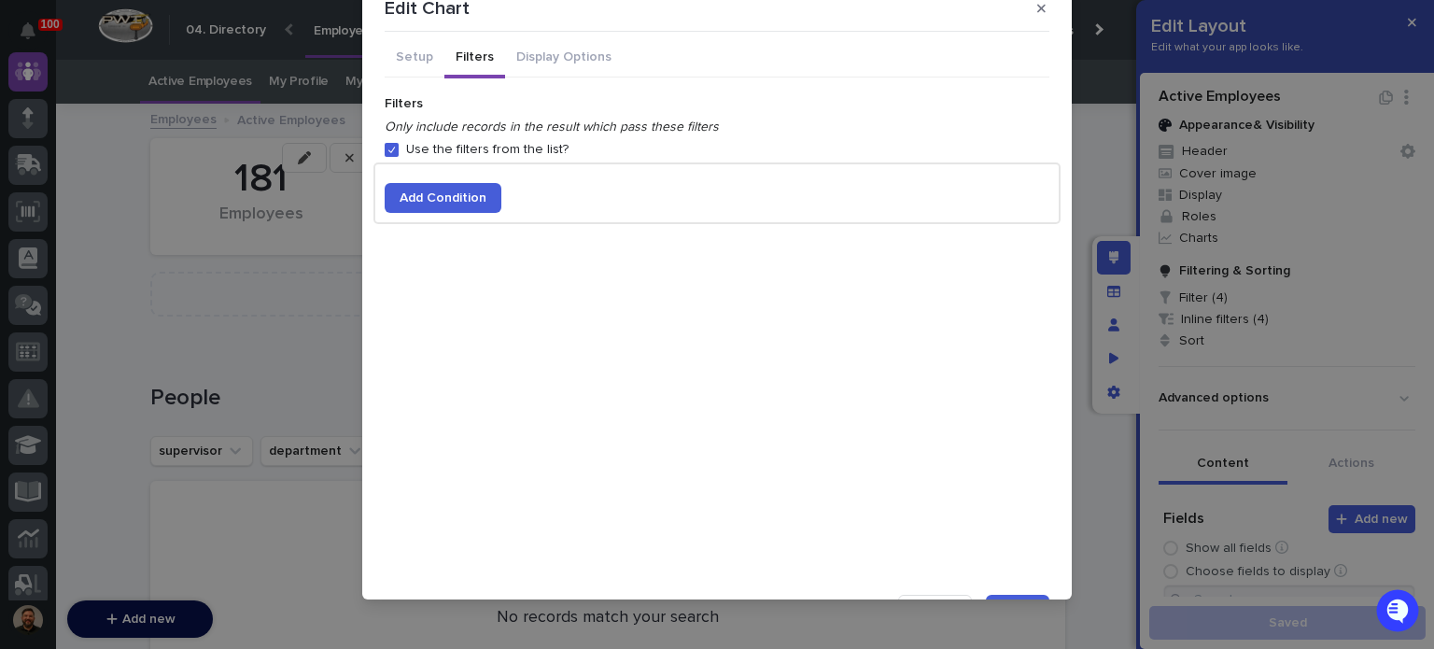
scroll to position [39, 0]
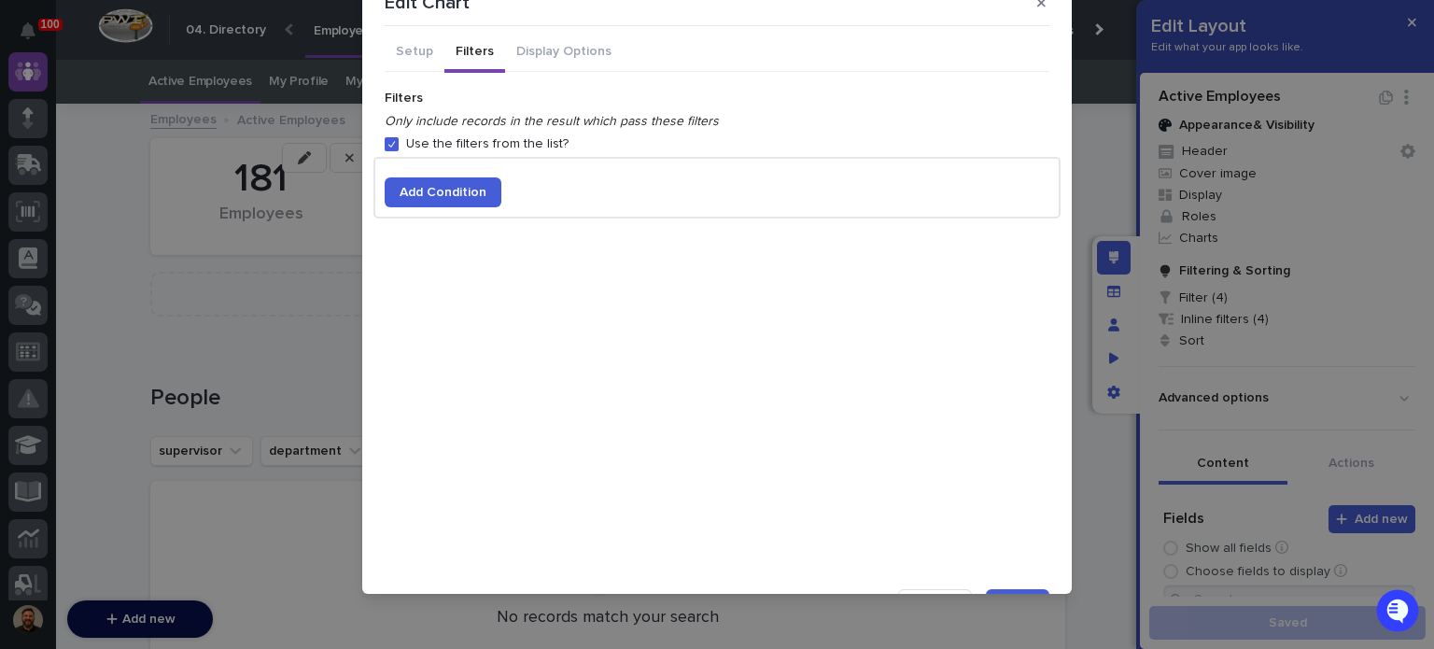
click at [994, 589] on button "Done" at bounding box center [1018, 604] width 64 height 30
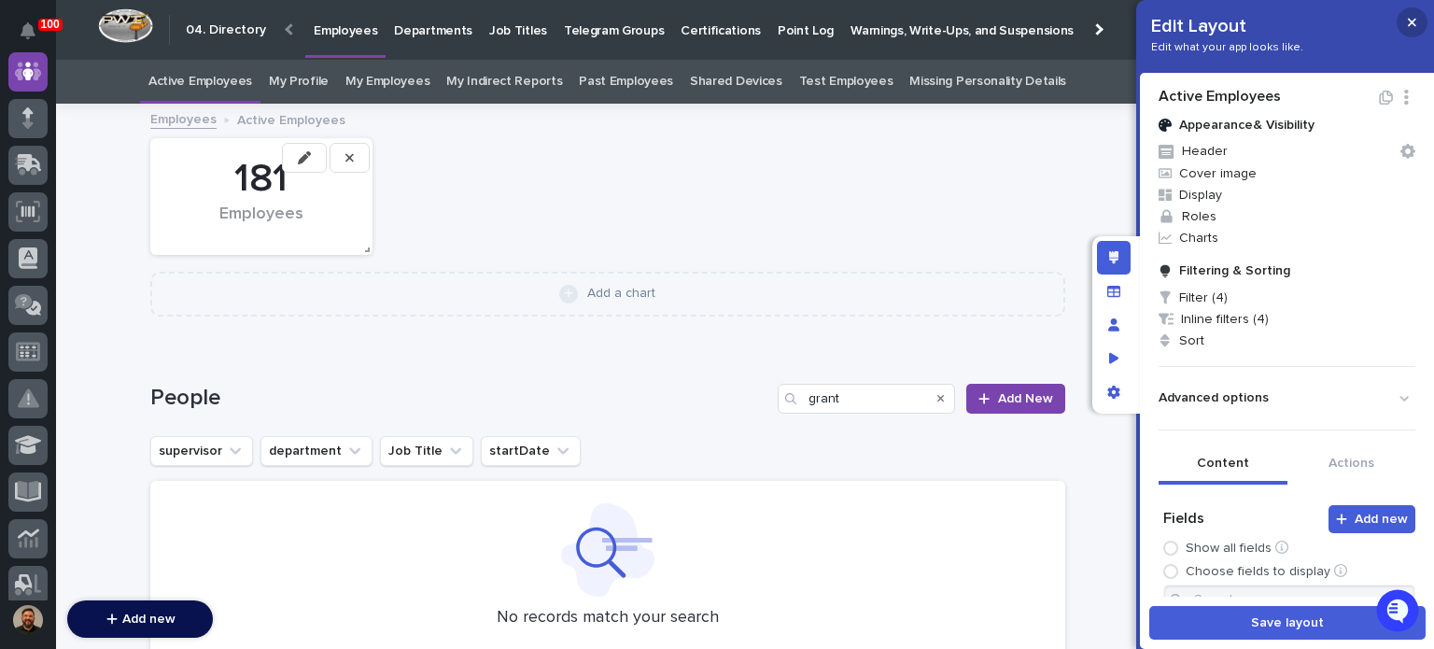
click at [1419, 21] on button "button" at bounding box center [1412, 22] width 31 height 30
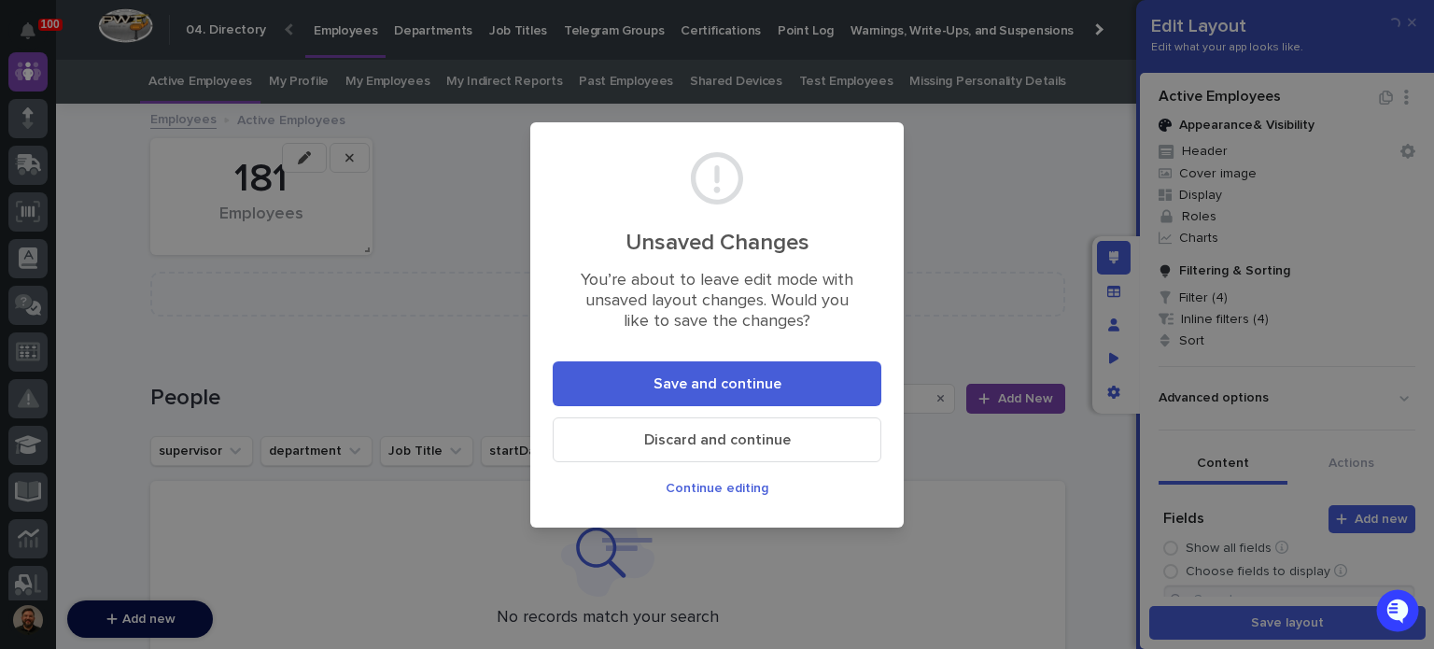
click at [769, 379] on span "Save and continue" at bounding box center [718, 383] width 128 height 15
